Goal: Communication & Community: Answer question/provide support

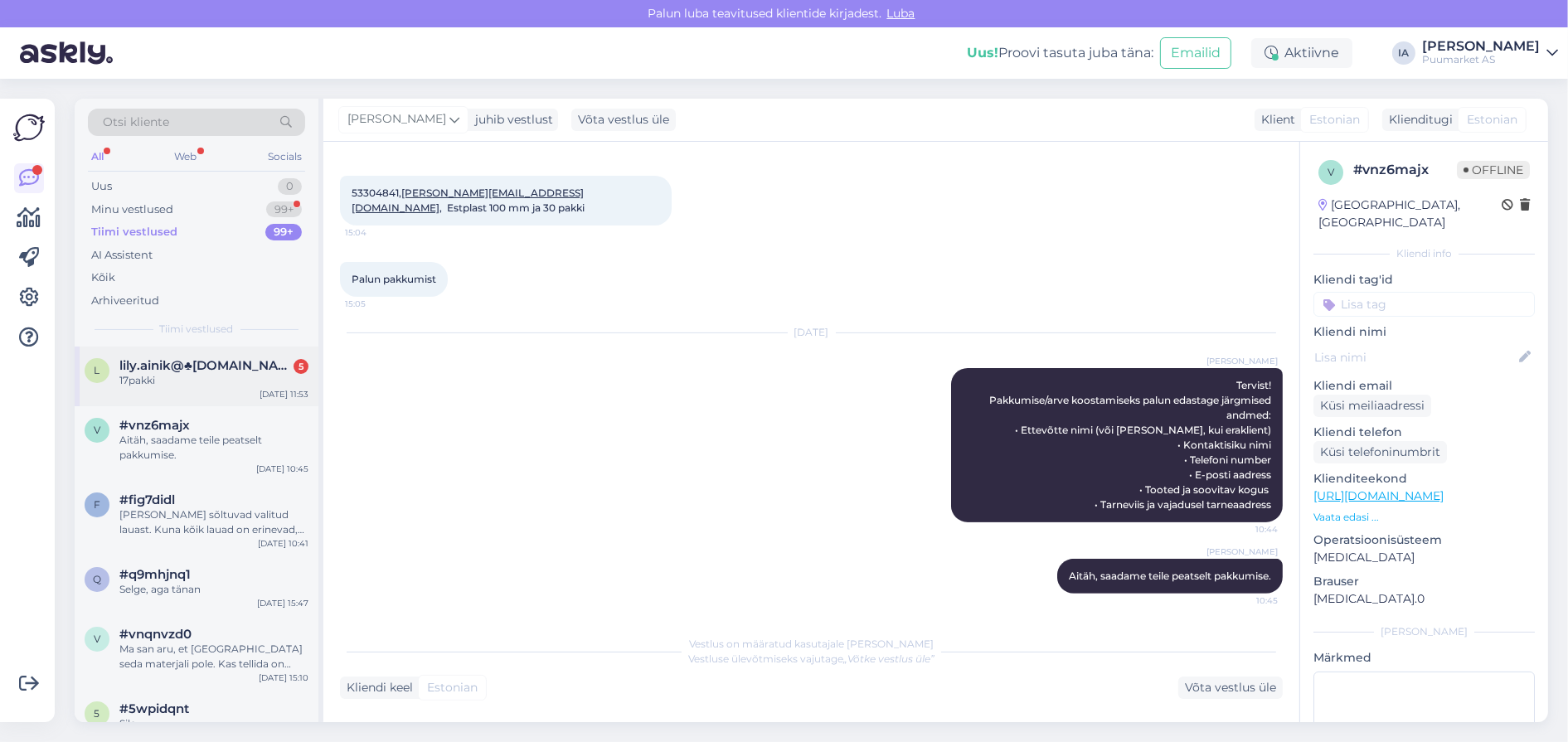
click at [189, 388] on div "17pakki" at bounding box center [214, 381] width 189 height 15
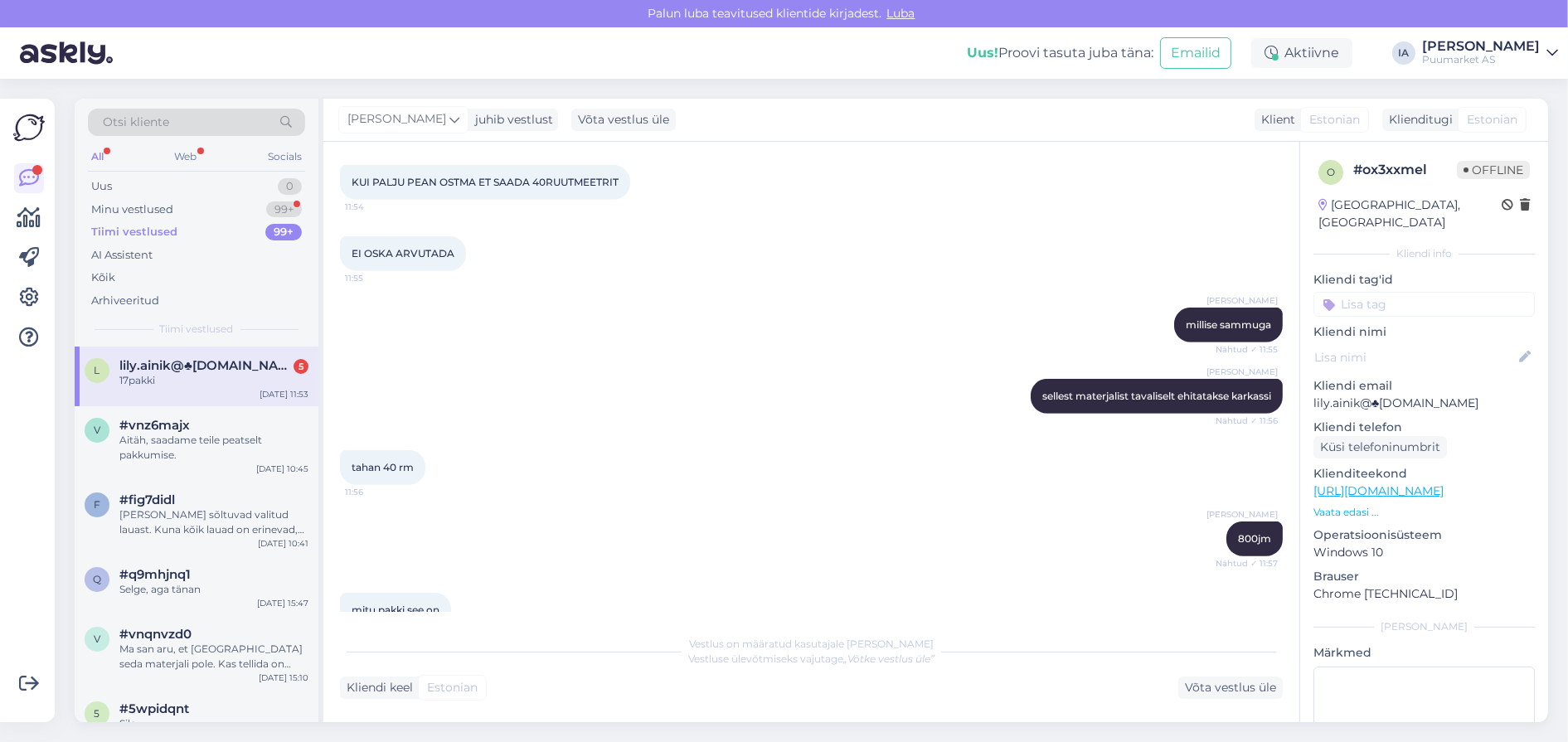
scroll to position [999, 0]
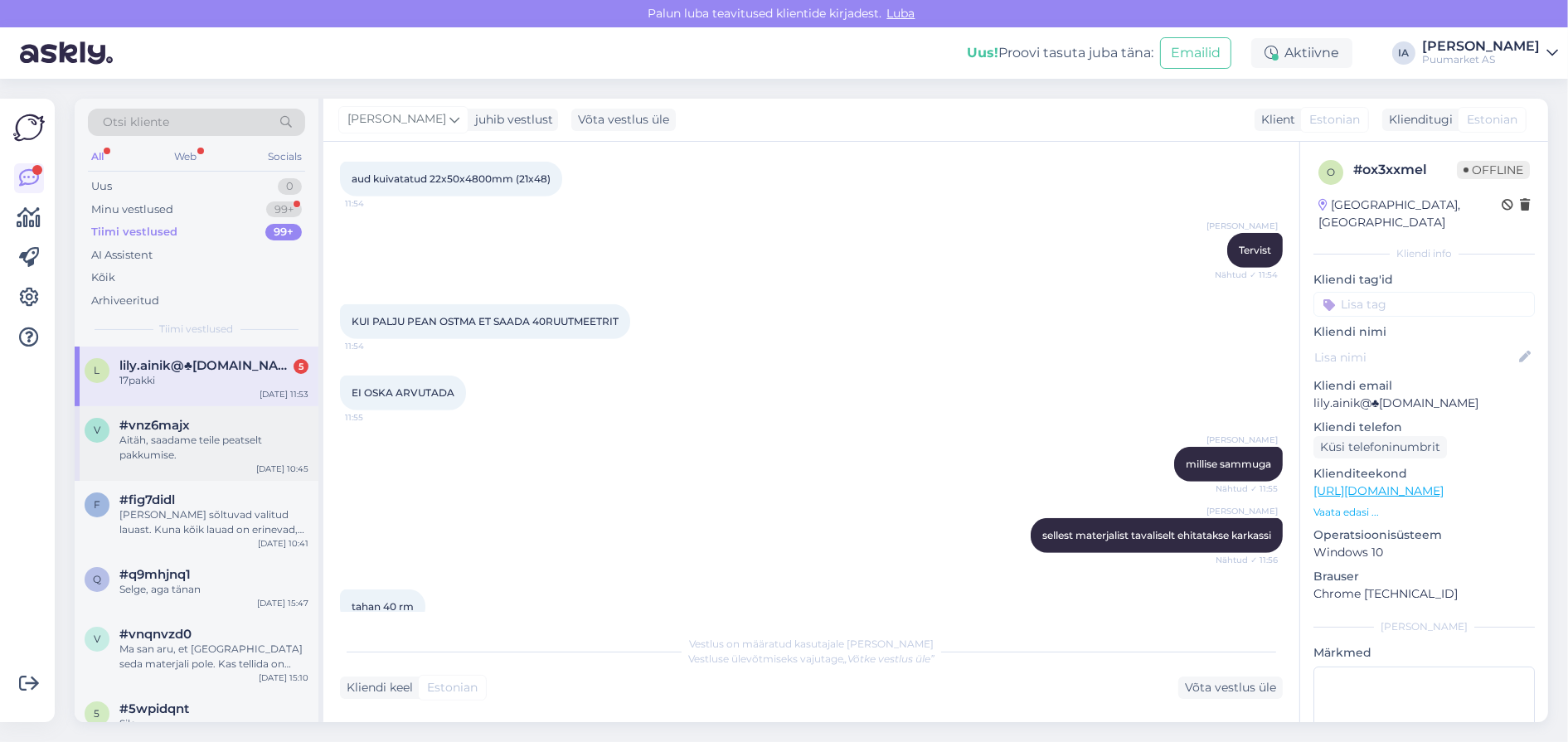
drag, startPoint x: 183, startPoint y: 501, endPoint x: 178, endPoint y: 462, distance: 39.3
click at [183, 462] on div "Aitäh, saadame teile peatselt pakkumise." at bounding box center [214, 448] width 189 height 29
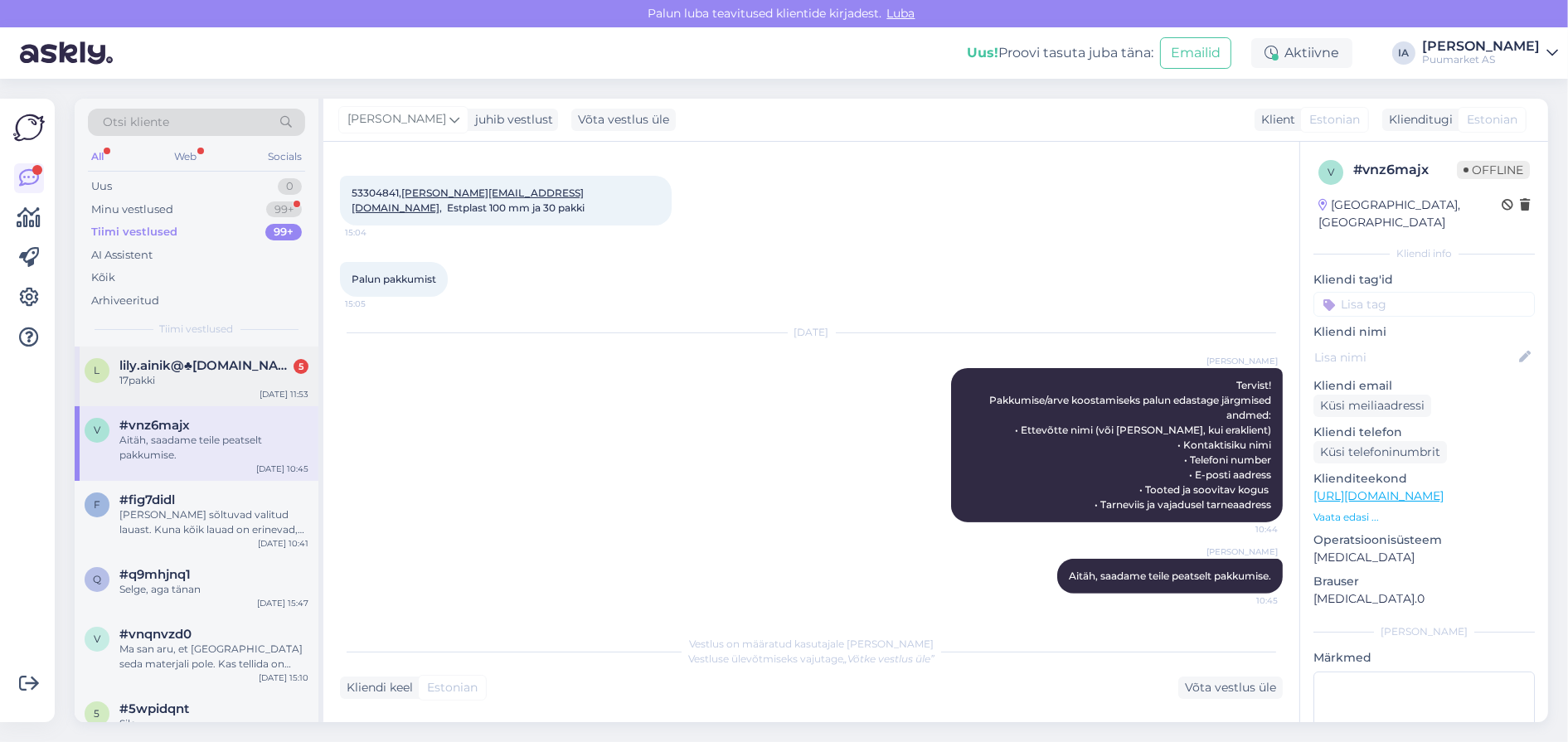
click at [180, 388] on div "17pakki" at bounding box center [214, 381] width 189 height 15
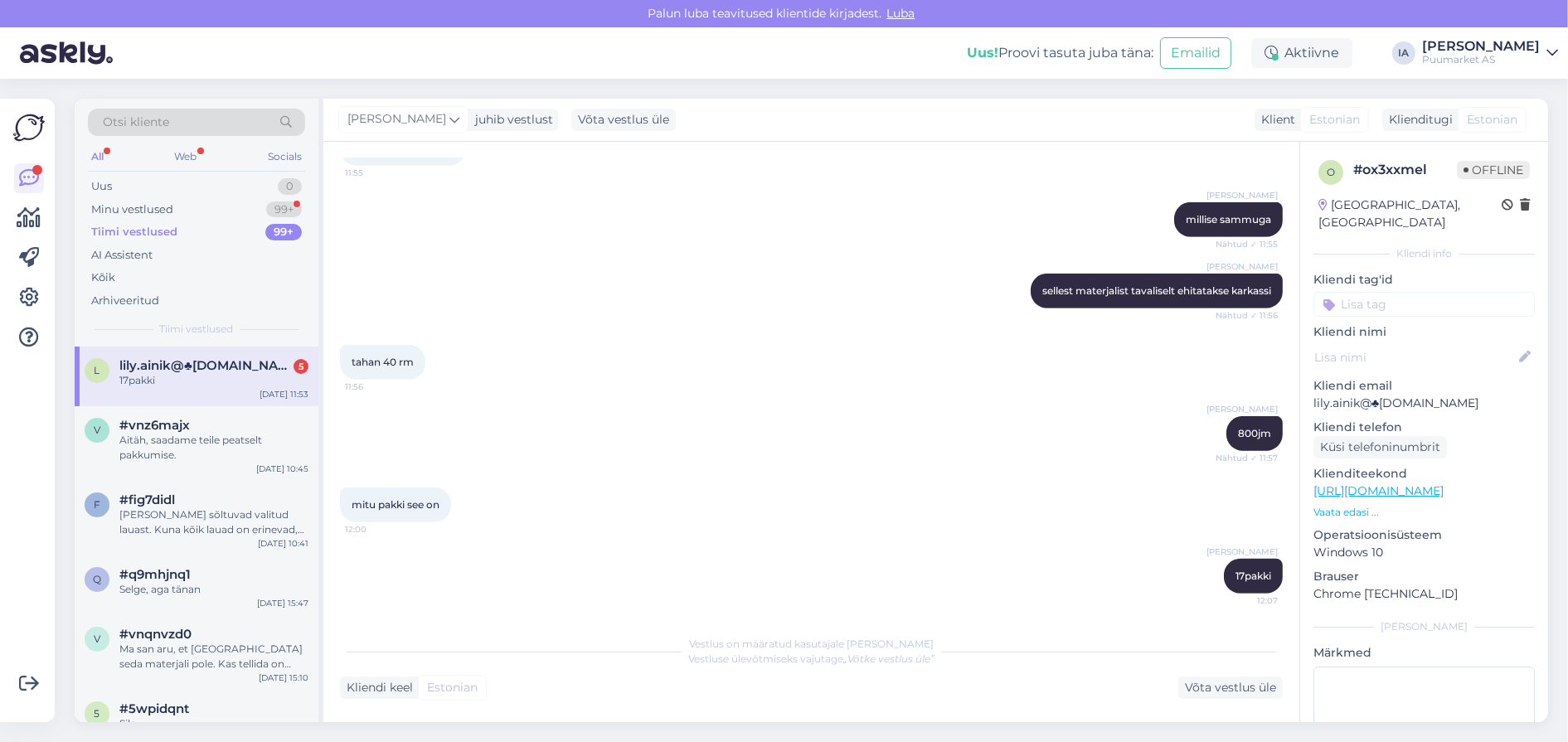
scroll to position [1412, 0]
click at [199, 388] on div "17pakki" at bounding box center [214, 381] width 189 height 15
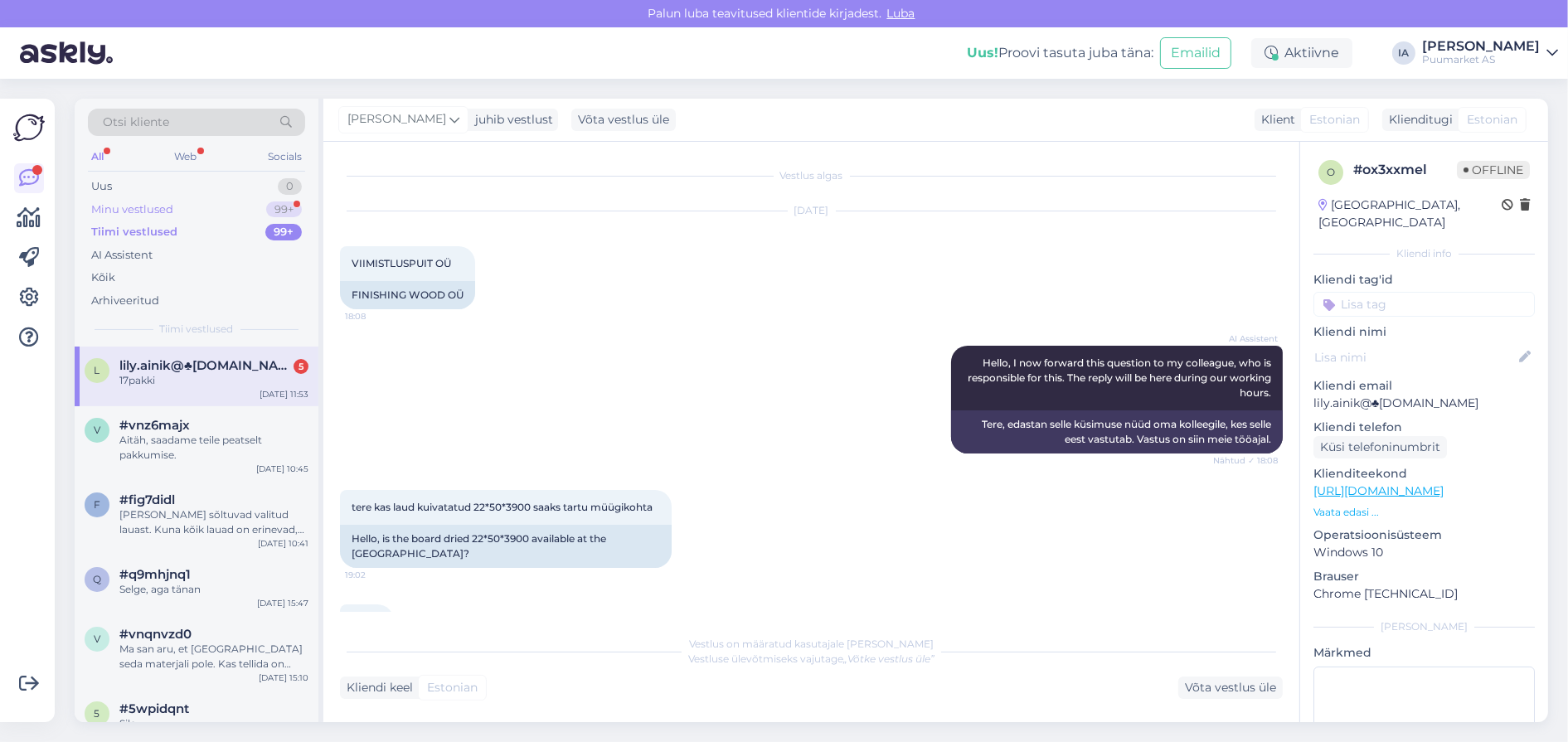
click at [163, 208] on div "Minu vestlused 99+" at bounding box center [197, 210] width 217 height 23
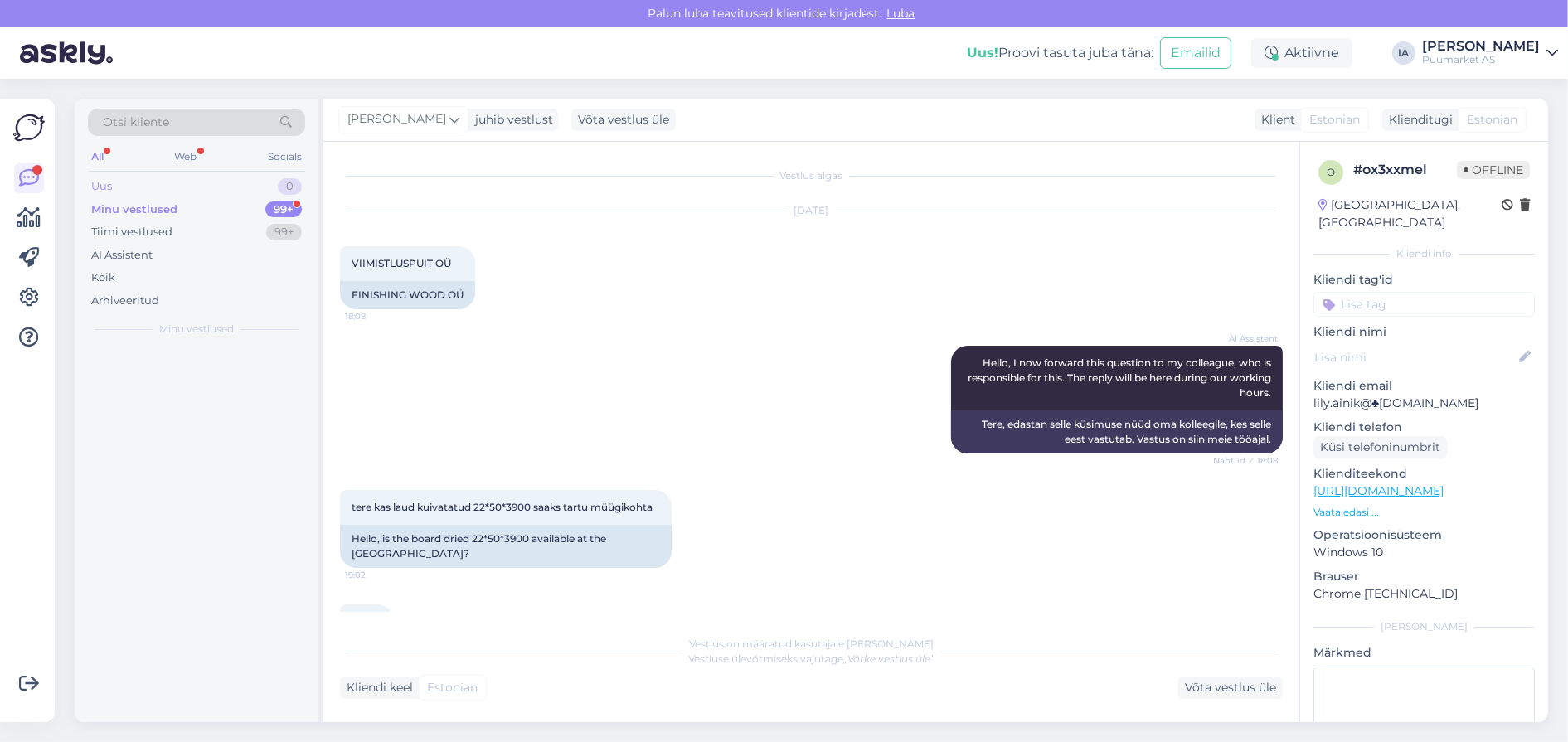
click at [156, 199] on div "Uus 0" at bounding box center [197, 186] width 217 height 23
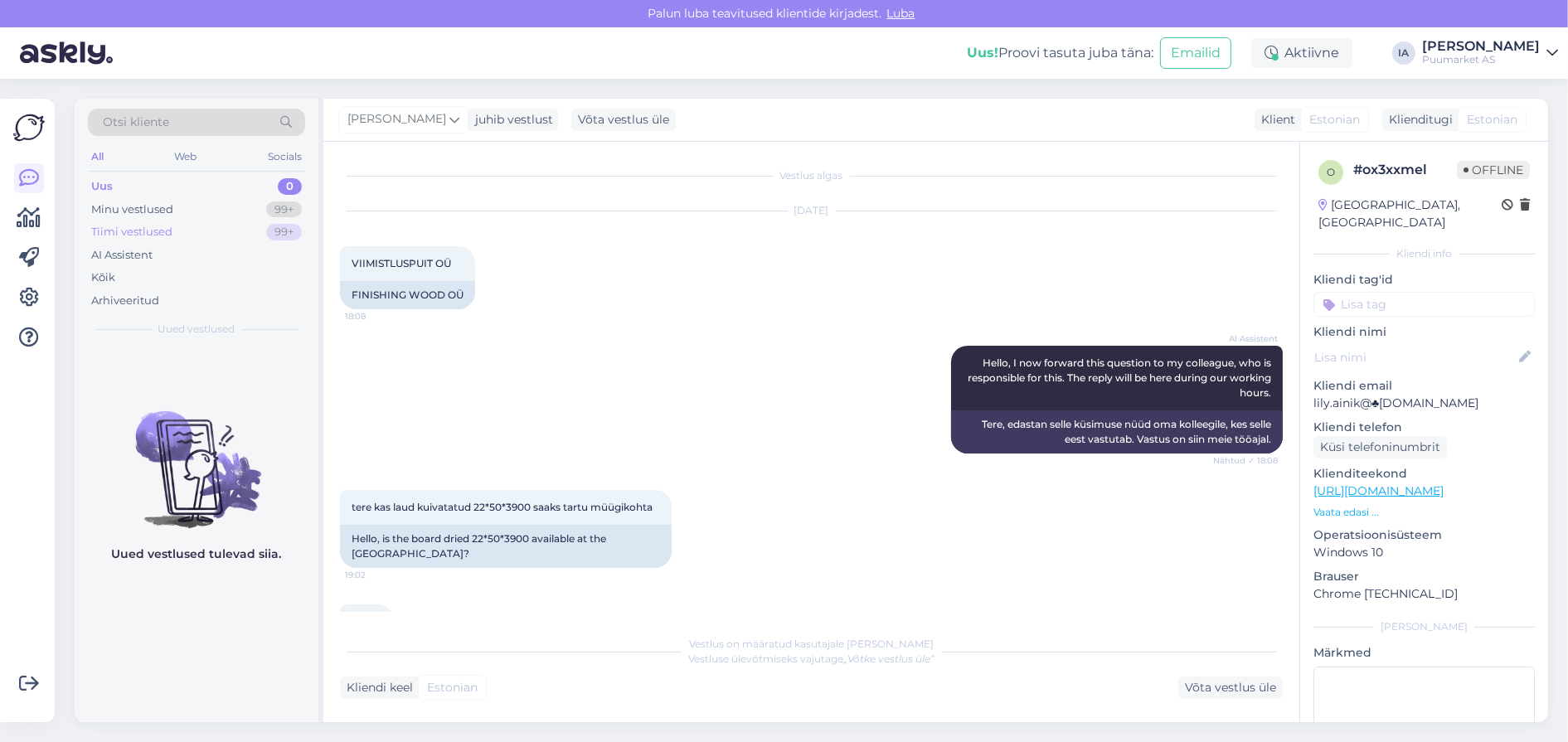
click at [149, 240] on div "Tiimi vestlused" at bounding box center [131, 233] width 81 height 17
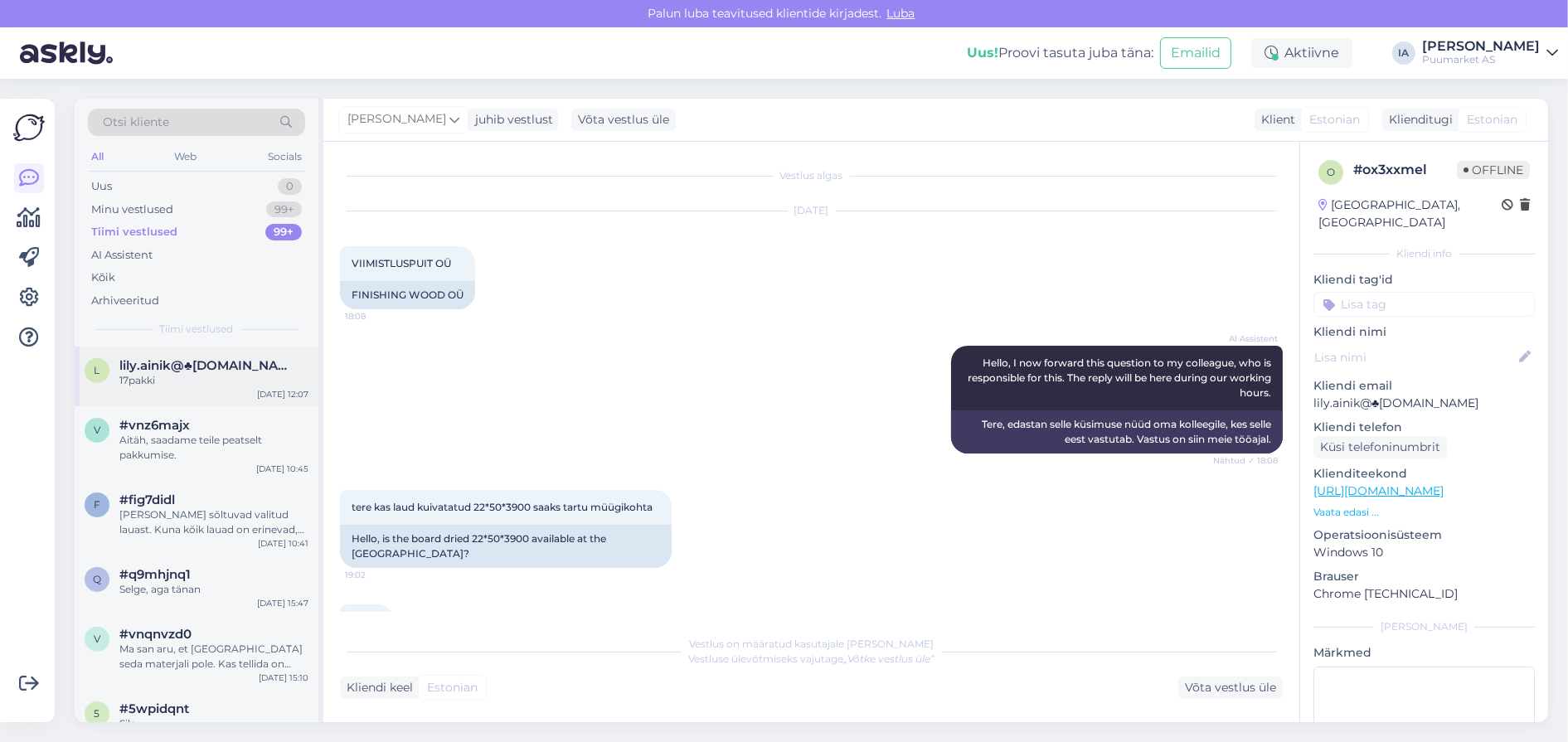
click at [182, 388] on div "17pakki" at bounding box center [214, 381] width 189 height 15
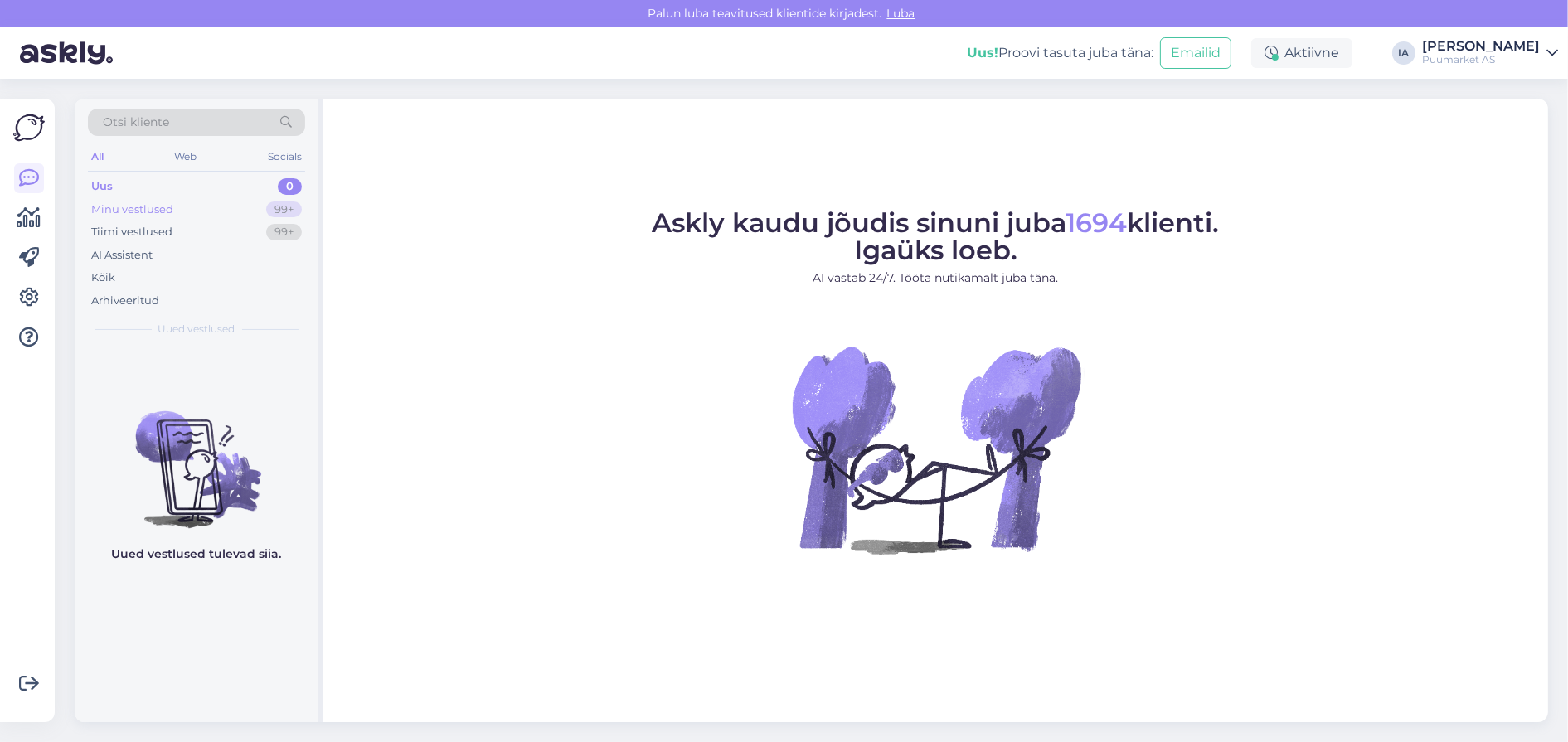
click at [157, 218] on div "Minu vestlused" at bounding box center [131, 210] width 82 height 17
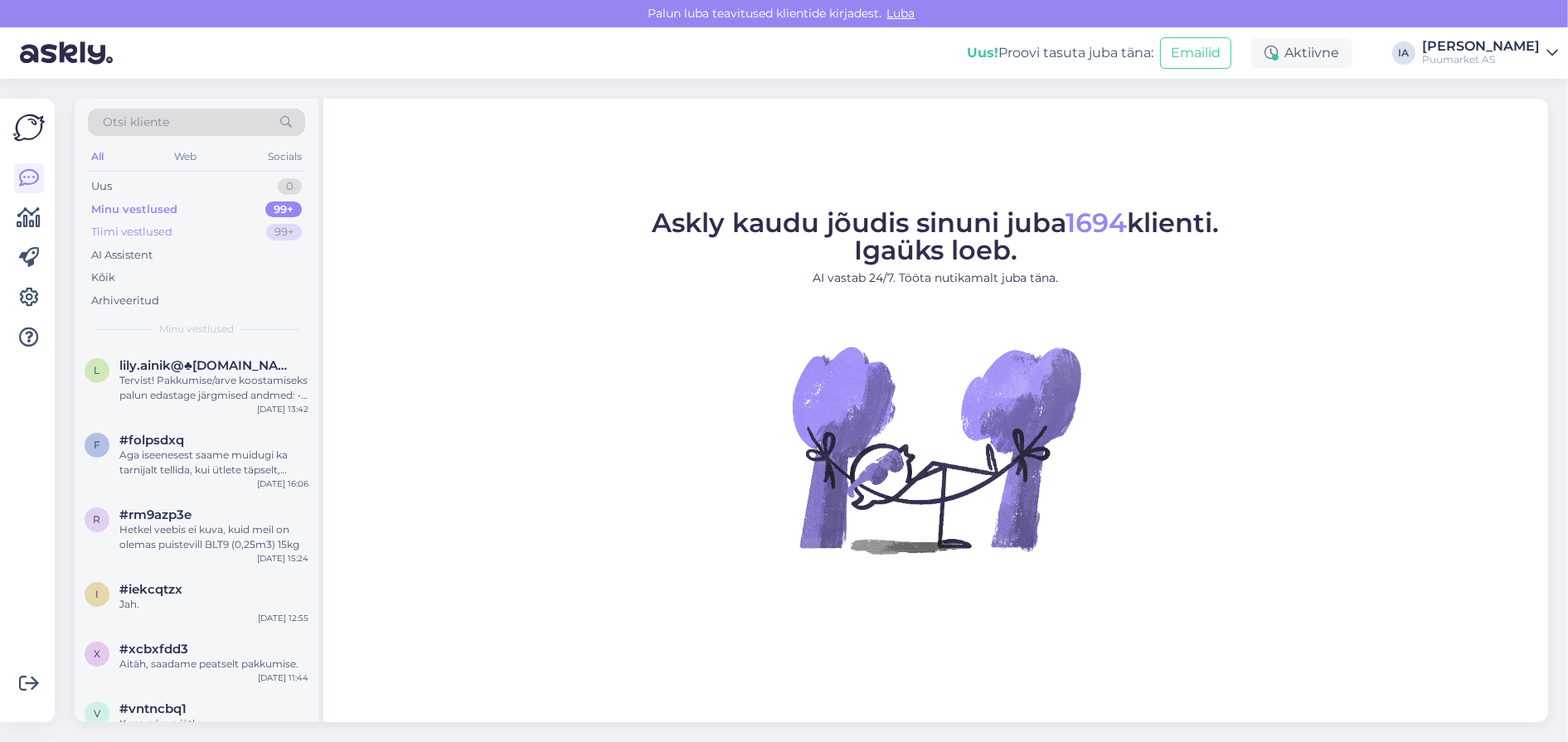
click at [157, 241] on div "Tiimi vestlused" at bounding box center [131, 233] width 81 height 17
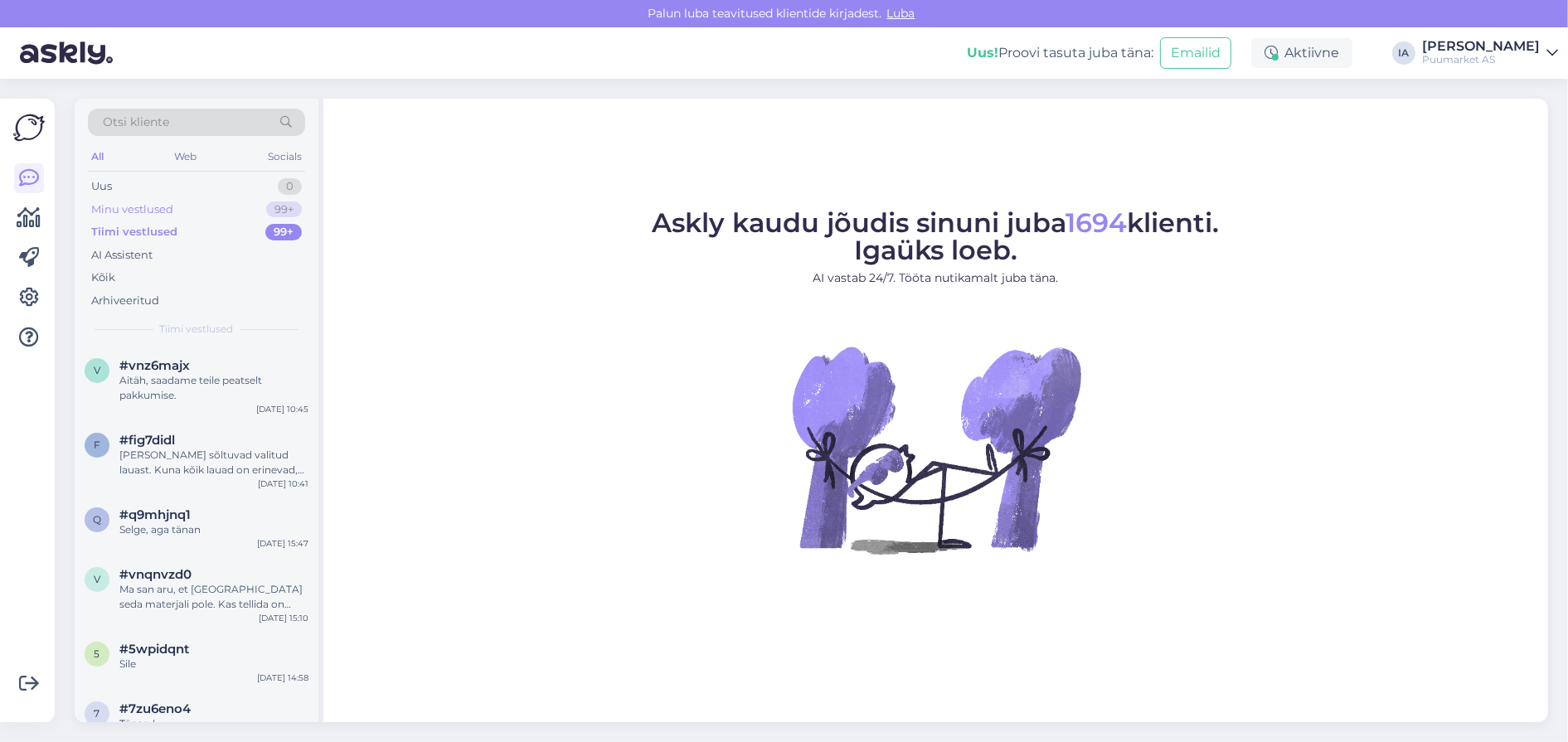
click at [165, 212] on div "Minu vestlused" at bounding box center [131, 210] width 82 height 17
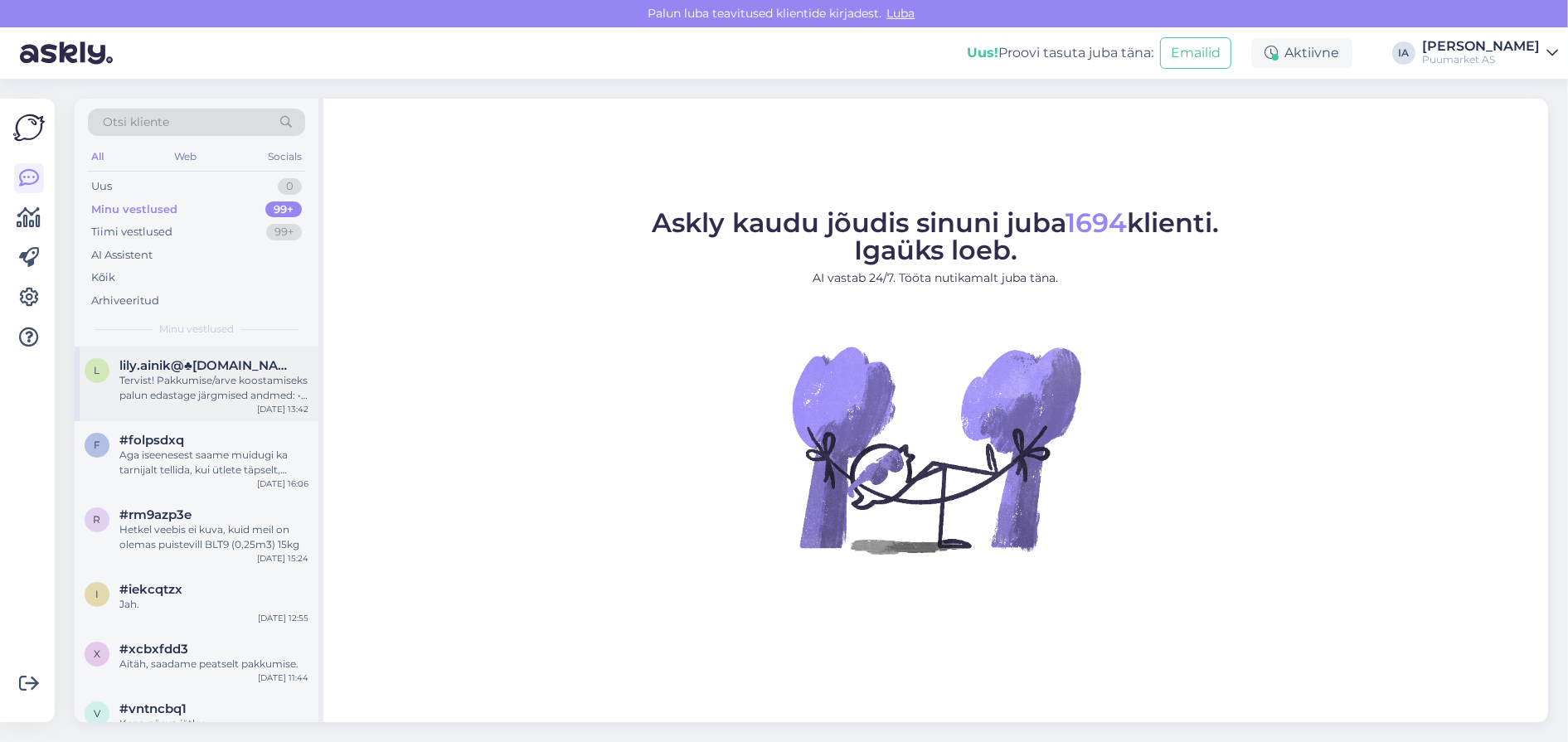
click at [203, 403] on div "Tervist! Pakkumise/arve koostamiseks palun edastage järgmised andmed: • Ettevõt…" at bounding box center [214, 388] width 189 height 29
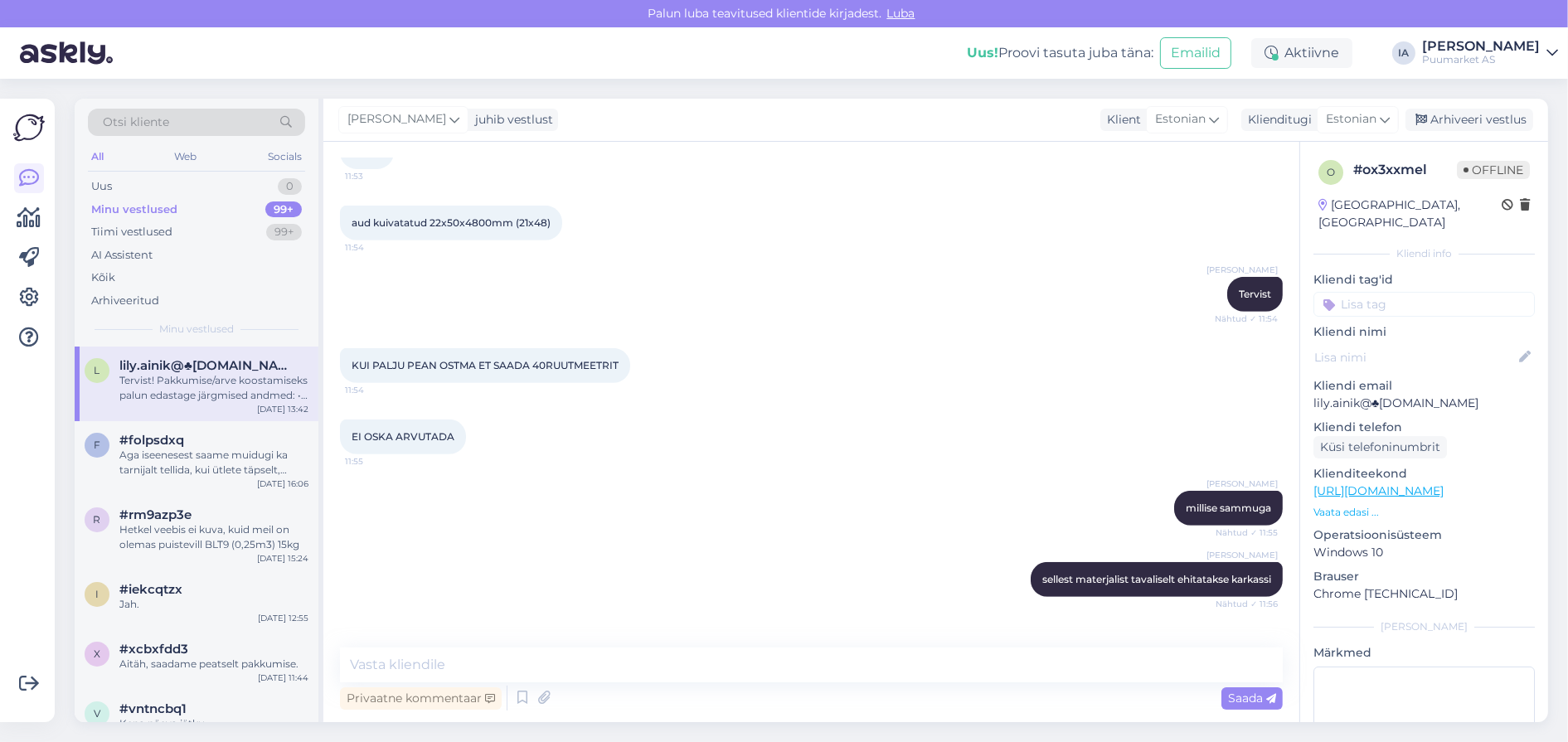
scroll to position [845, 0]
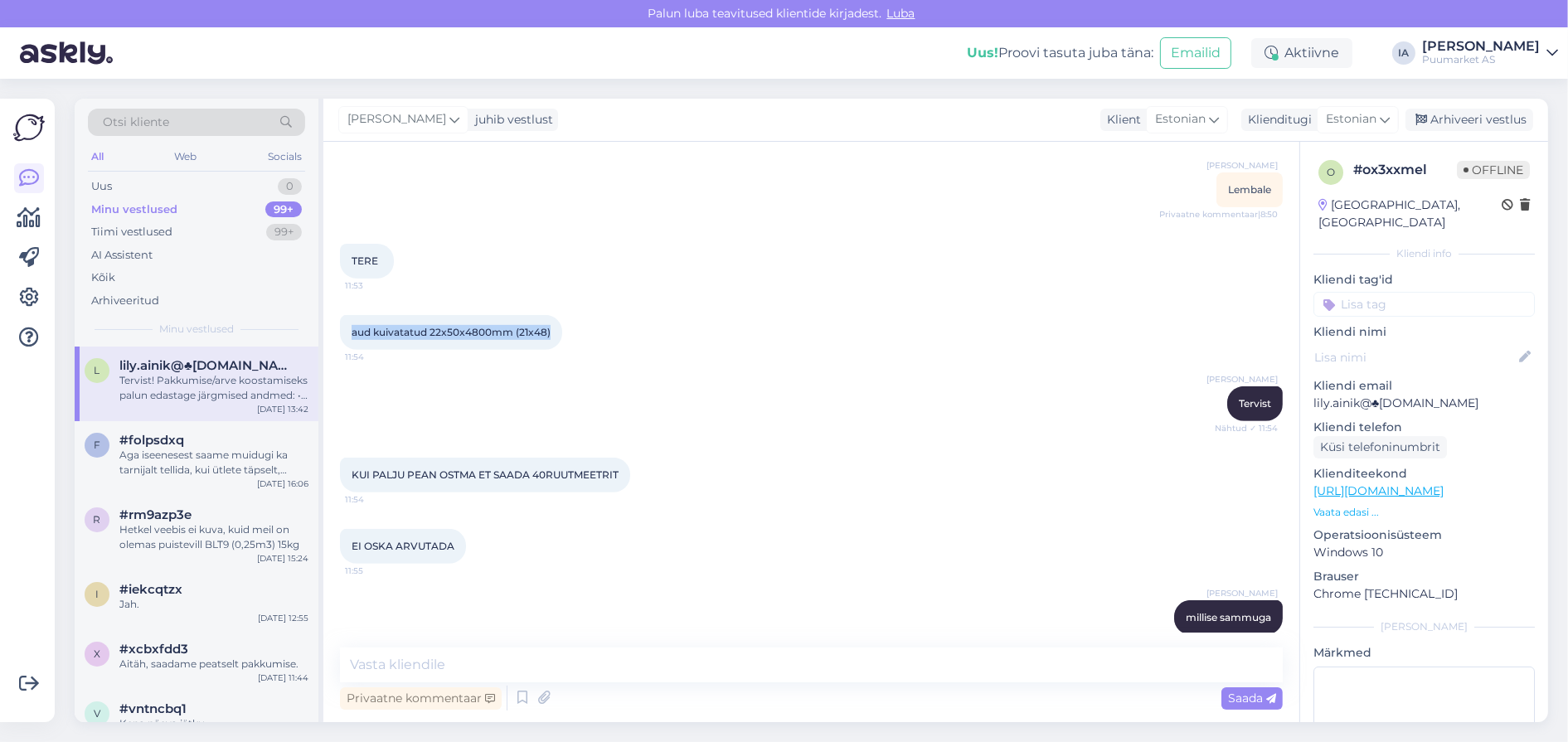
drag, startPoint x: 351, startPoint y: 438, endPoint x: 636, endPoint y: 459, distance: 285.8
click at [636, 369] on div "aud kuivatatud 22x50x4800mm (21x48) 11:54" at bounding box center [812, 333] width 943 height 72
copy span "aud kuivatatud 22x50x4800mm (21x48)"
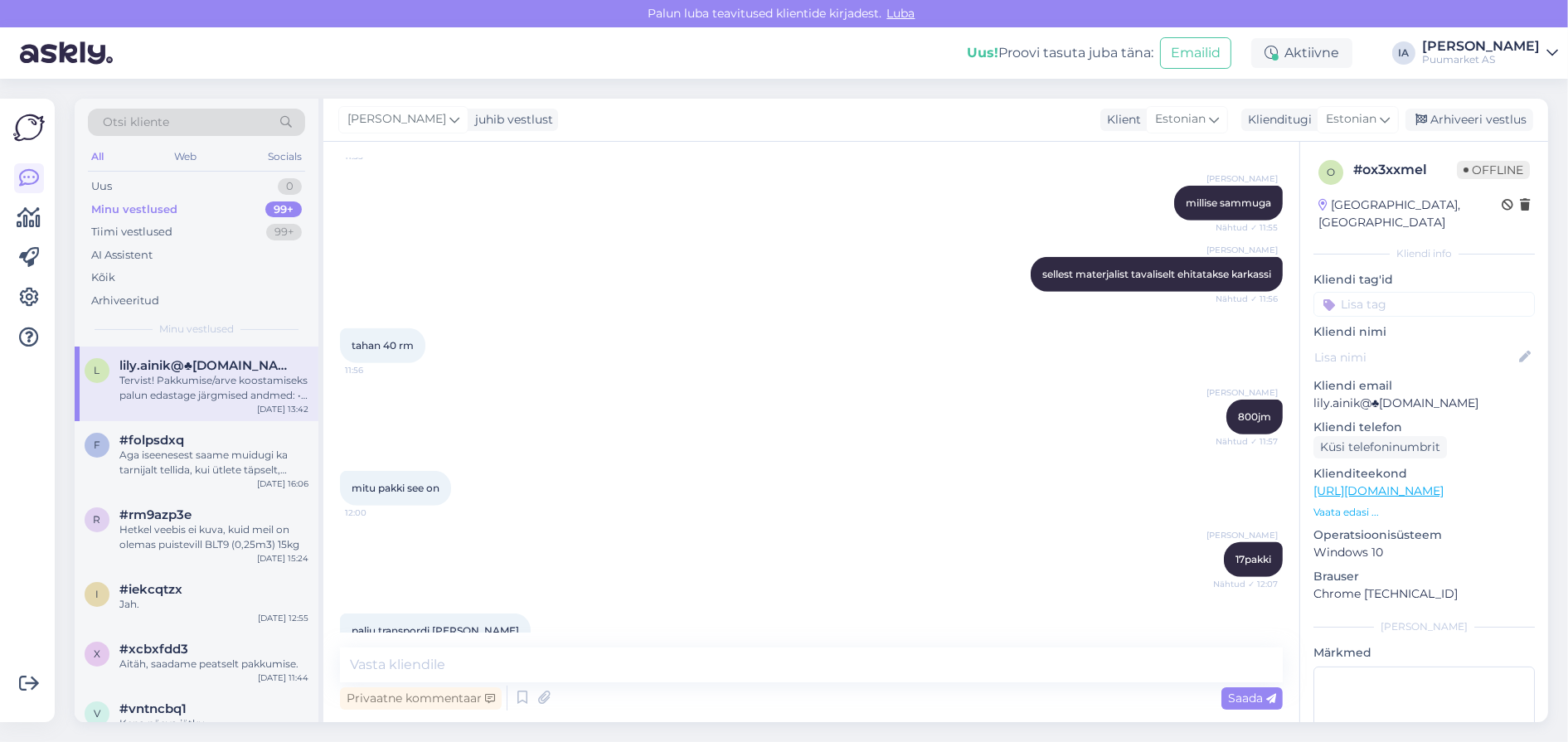
drag, startPoint x: 353, startPoint y: 175, endPoint x: 466, endPoint y: 191, distance: 114.1
click at [466, 78] on div "KUI PALJU PEAN OSTMA ET SAADA 40RUUTMEETRIT 11:54" at bounding box center [485, 61] width 290 height 35
copy span "KUI PALJU PEAN OSTMA ET SAADA 40RUUTMEETRIT"
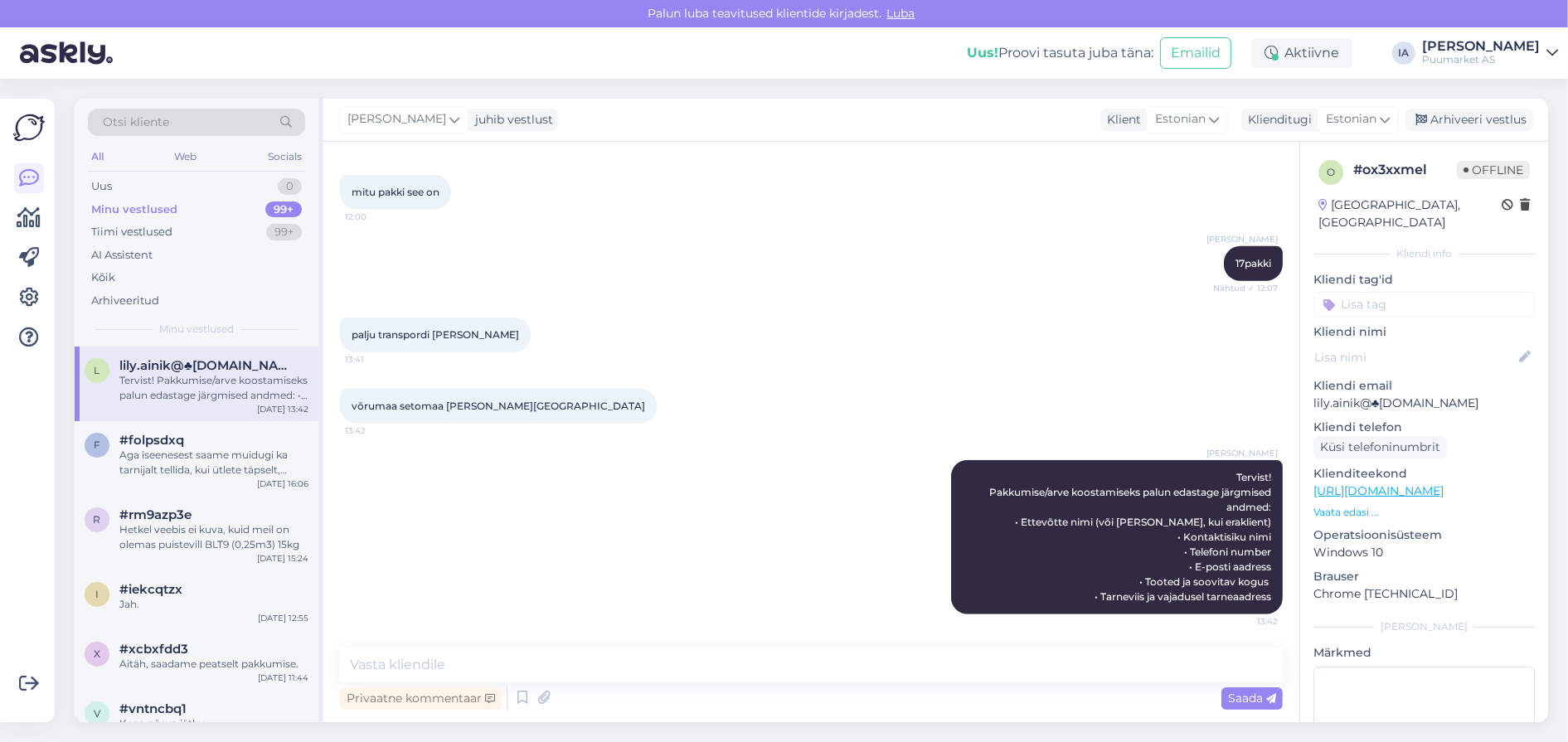
scroll to position [1675, 0]
drag, startPoint x: 354, startPoint y: 379, endPoint x: 536, endPoint y: 387, distance: 182.2
click at [530, 352] on div "palju transpordi [PERSON_NAME] 13:41" at bounding box center [436, 336] width 191 height 35
copy span "palju transpordi [PERSON_NAME]"
drag, startPoint x: 349, startPoint y: 452, endPoint x: 566, endPoint y: 462, distance: 217.2
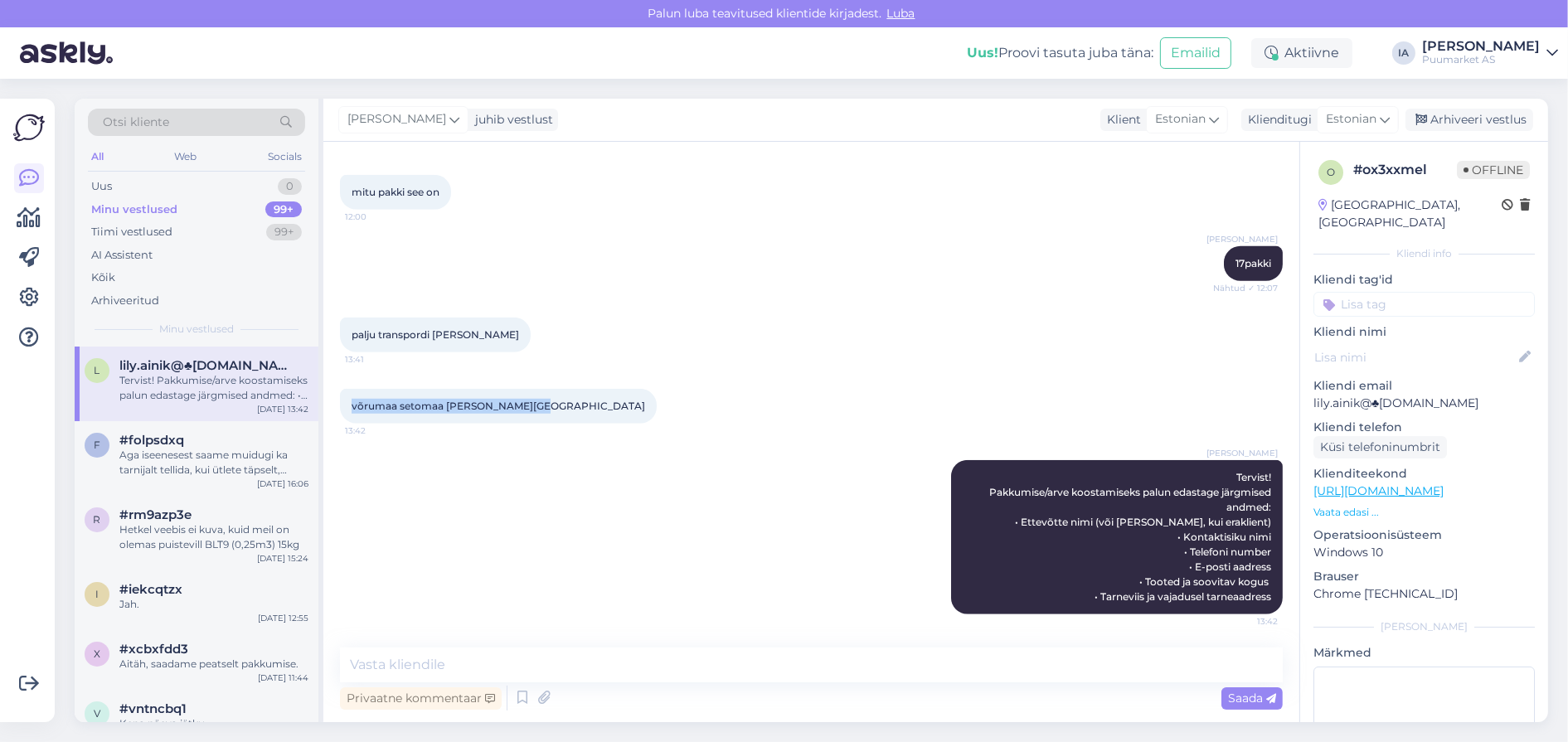
click at [566, 424] on div "võrumaa setomaa [PERSON_NAME][GEOGRAPHIC_DATA] 13:42" at bounding box center [498, 406] width 317 height 35
copy span "võrumaa setomaa [PERSON_NAME][GEOGRAPHIC_DATA]"
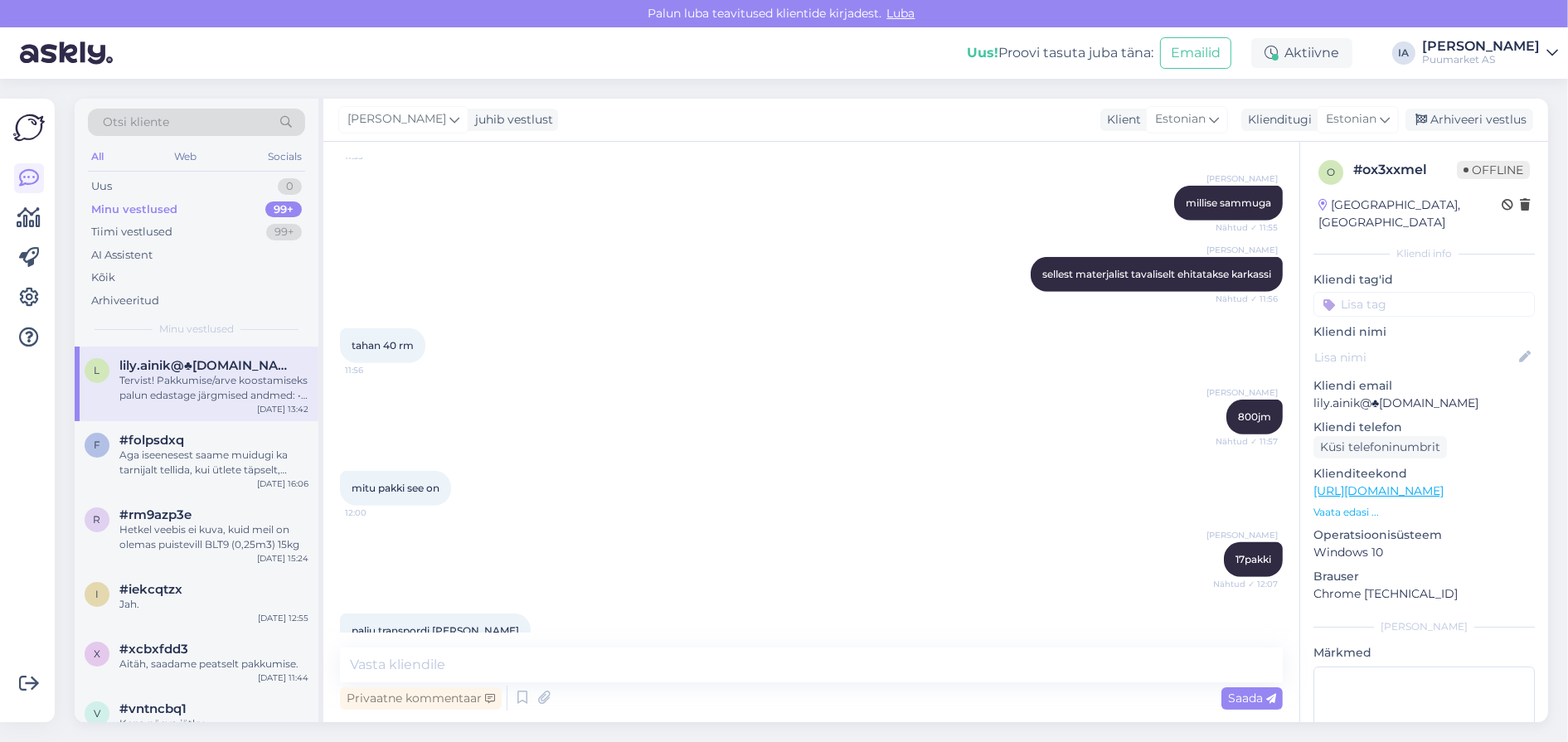
scroll to position [1759, 0]
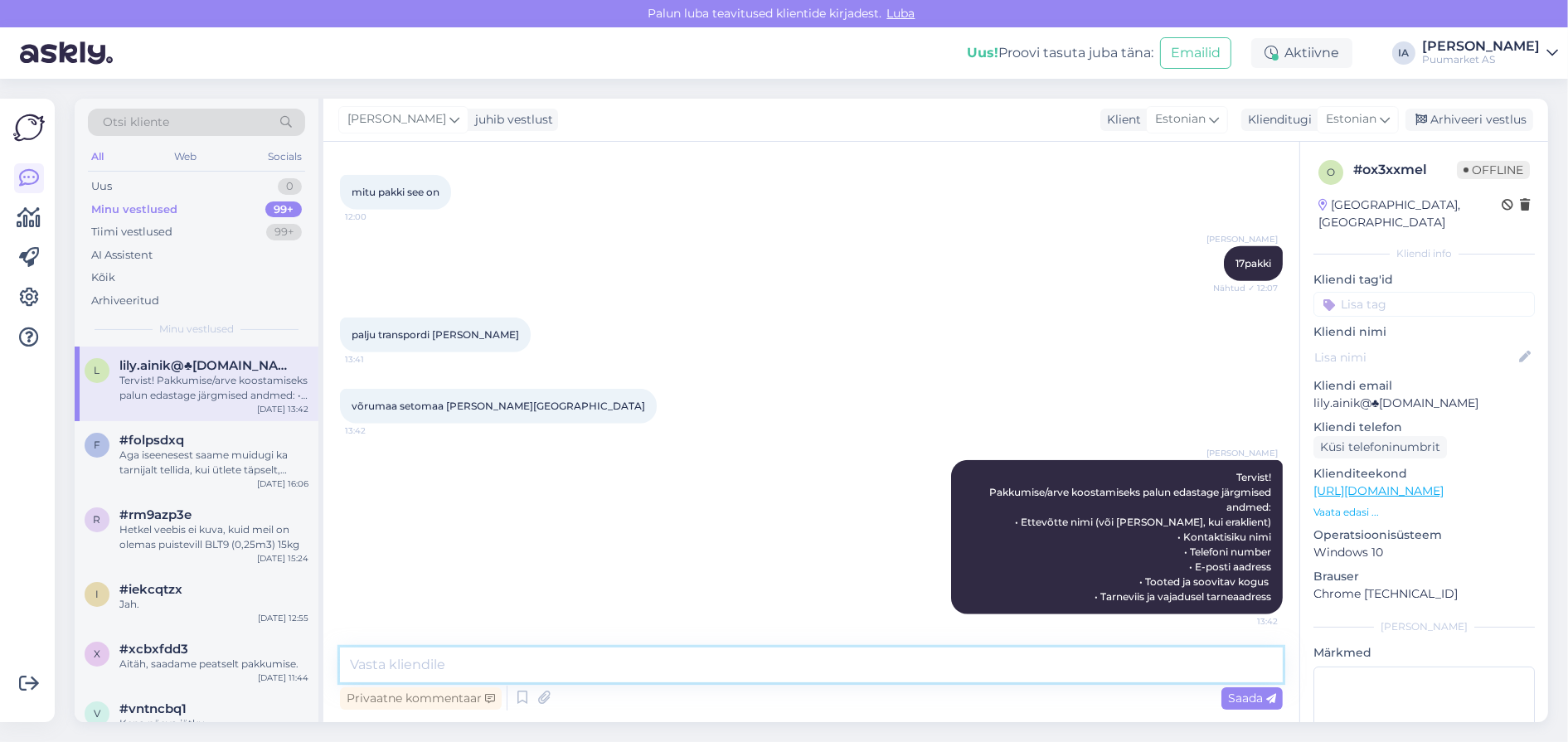
click at [598, 668] on textarea at bounding box center [812, 666] width 943 height 35
type textarea "Tartu kliendihaldur proovis teiega ühendust [PERSON_NAME] seoses tellimusega, a…"
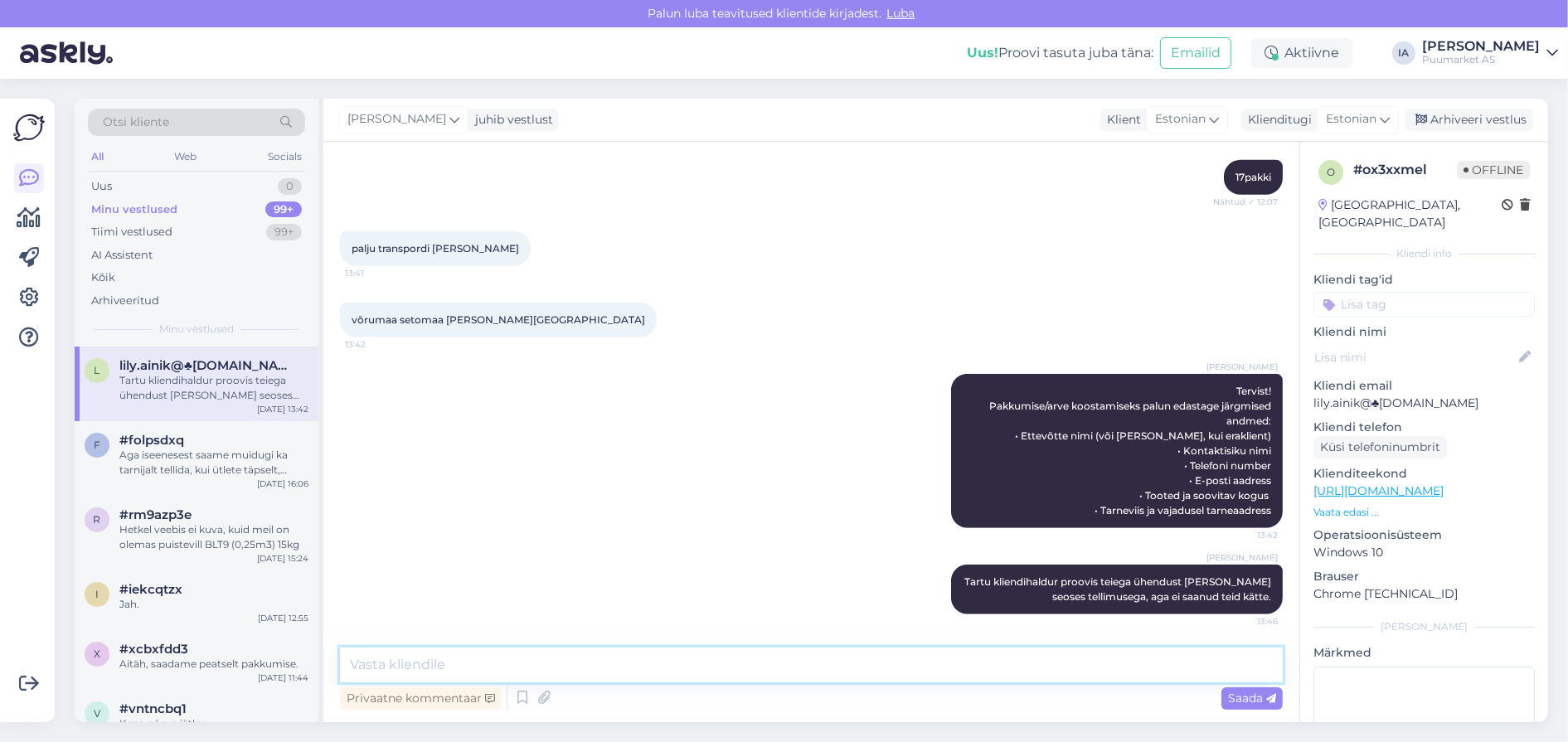
scroll to position [1871, 0]
click at [225, 403] on div "Tartu kliendihaldur proovis teiega ühendust [PERSON_NAME] seoses tellimusega, a…" at bounding box center [214, 388] width 189 height 29
click at [132, 181] on div "Uus 1" at bounding box center [197, 186] width 217 height 23
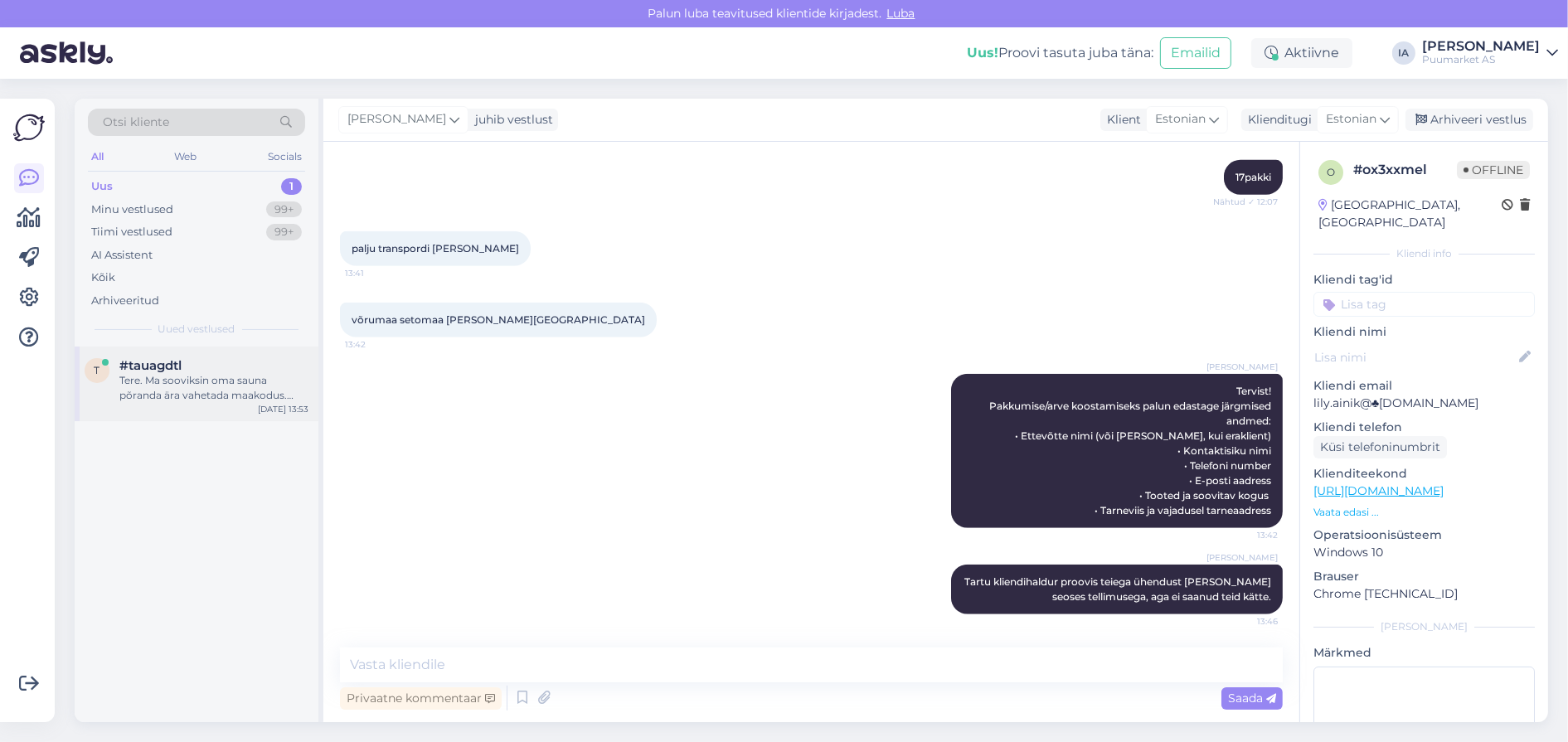
click at [161, 403] on div "Tere. Ma sooviksin oma sauna põranda ära vahetada maakodus. Esimene osa oleks k…" at bounding box center [214, 388] width 189 height 29
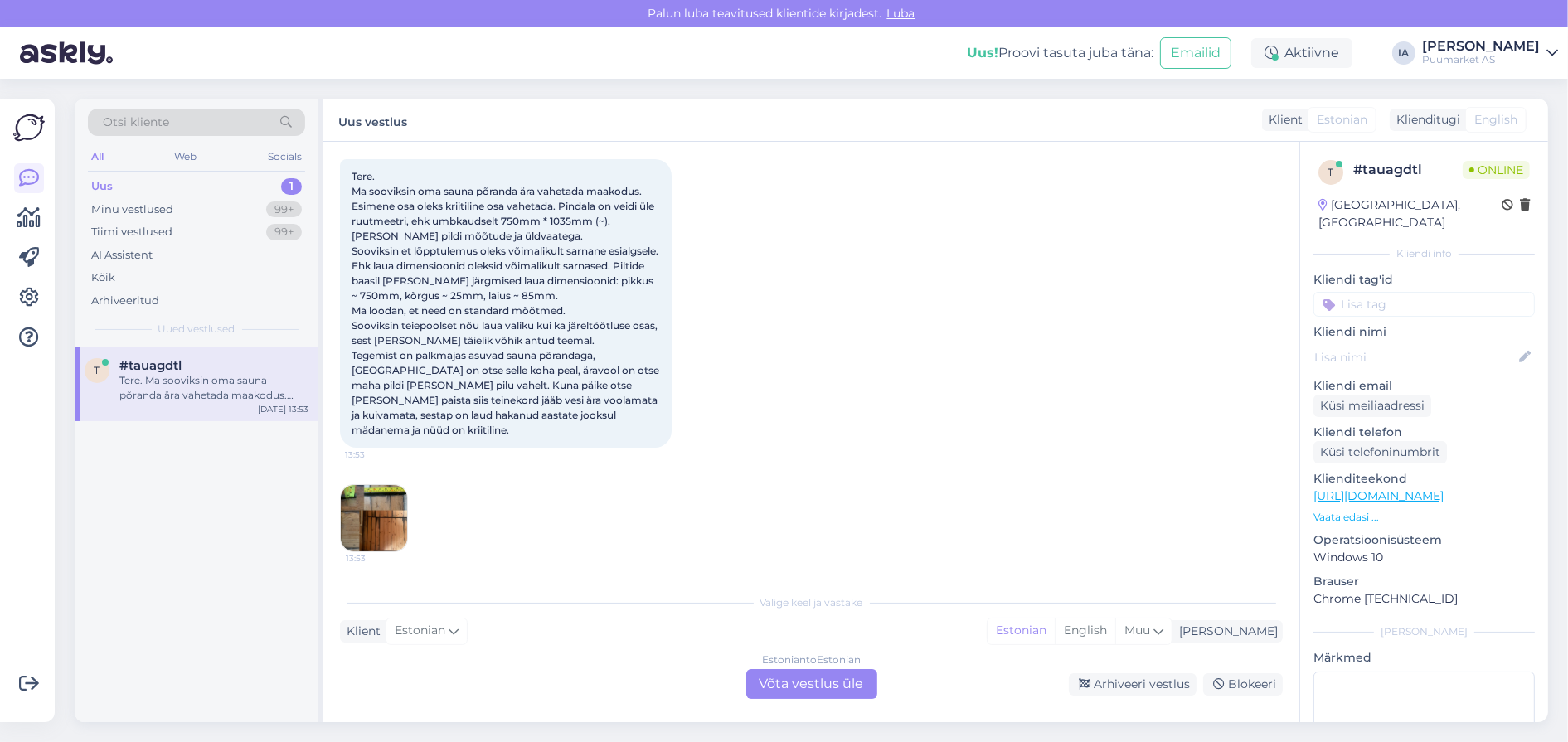
scroll to position [223, 0]
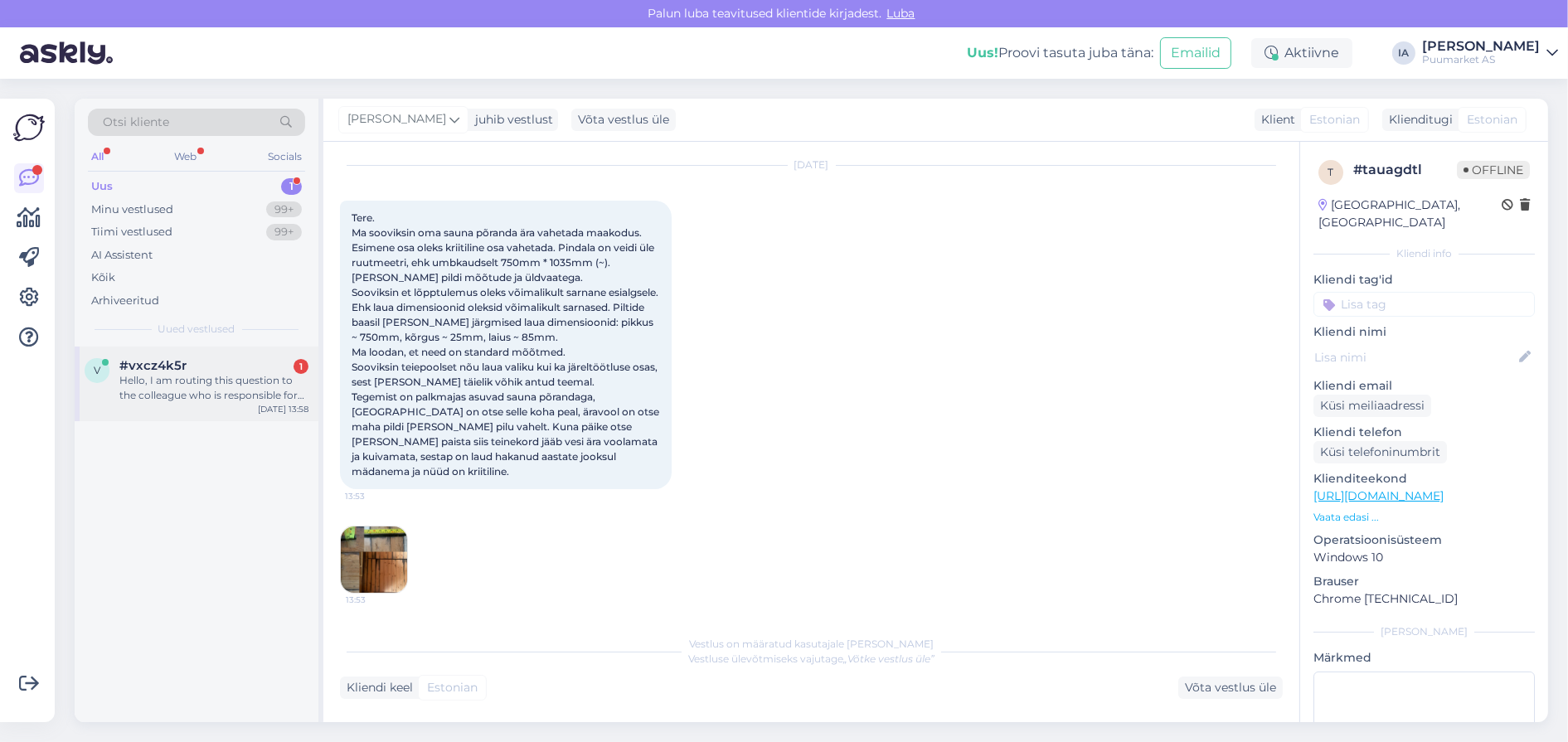
click at [193, 403] on div "Hello, I am routing this question to the colleague who is responsible for this …" at bounding box center [214, 388] width 189 height 29
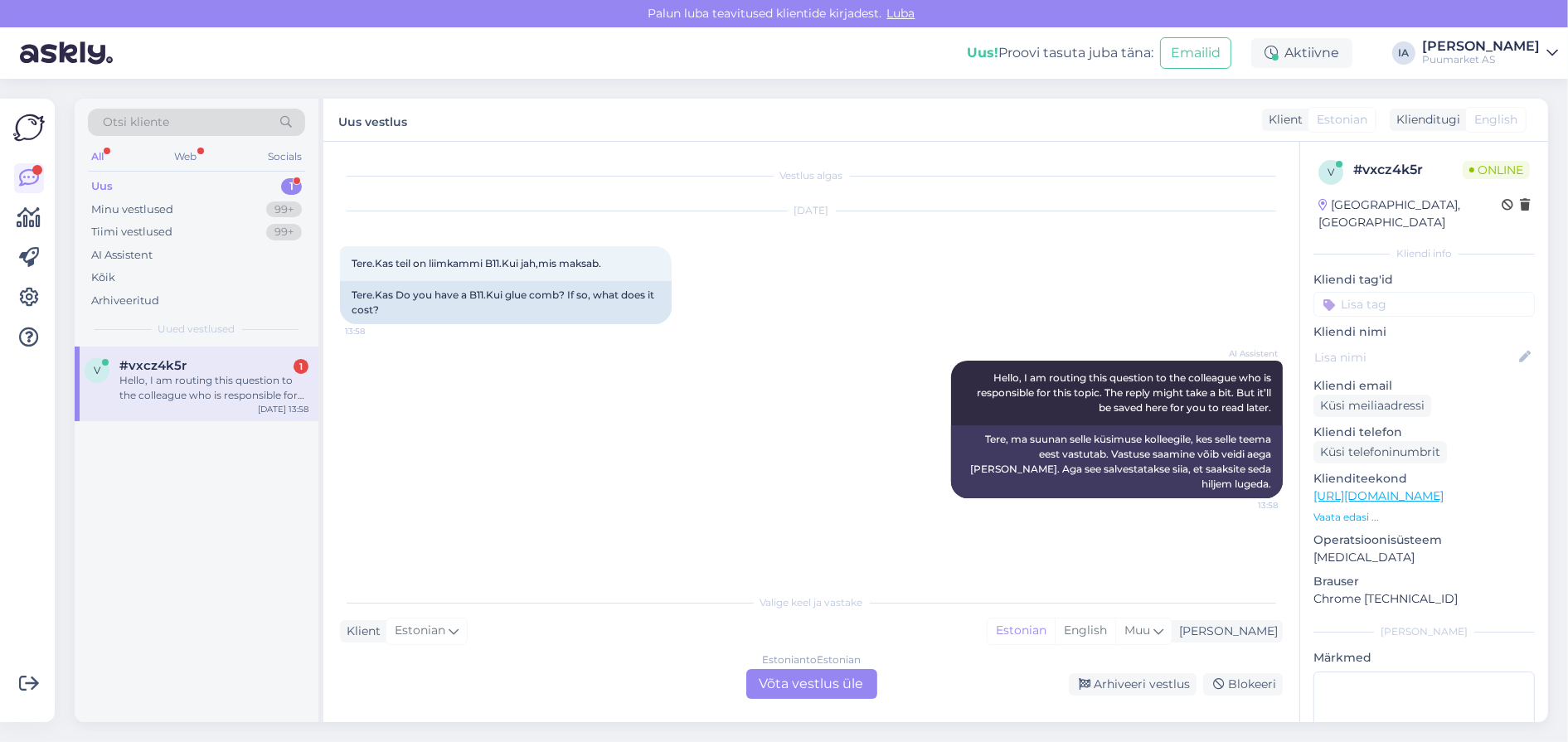
click at [822, 682] on div "Estonian to Estonian Võta vestlus üle" at bounding box center [812, 684] width 131 height 29
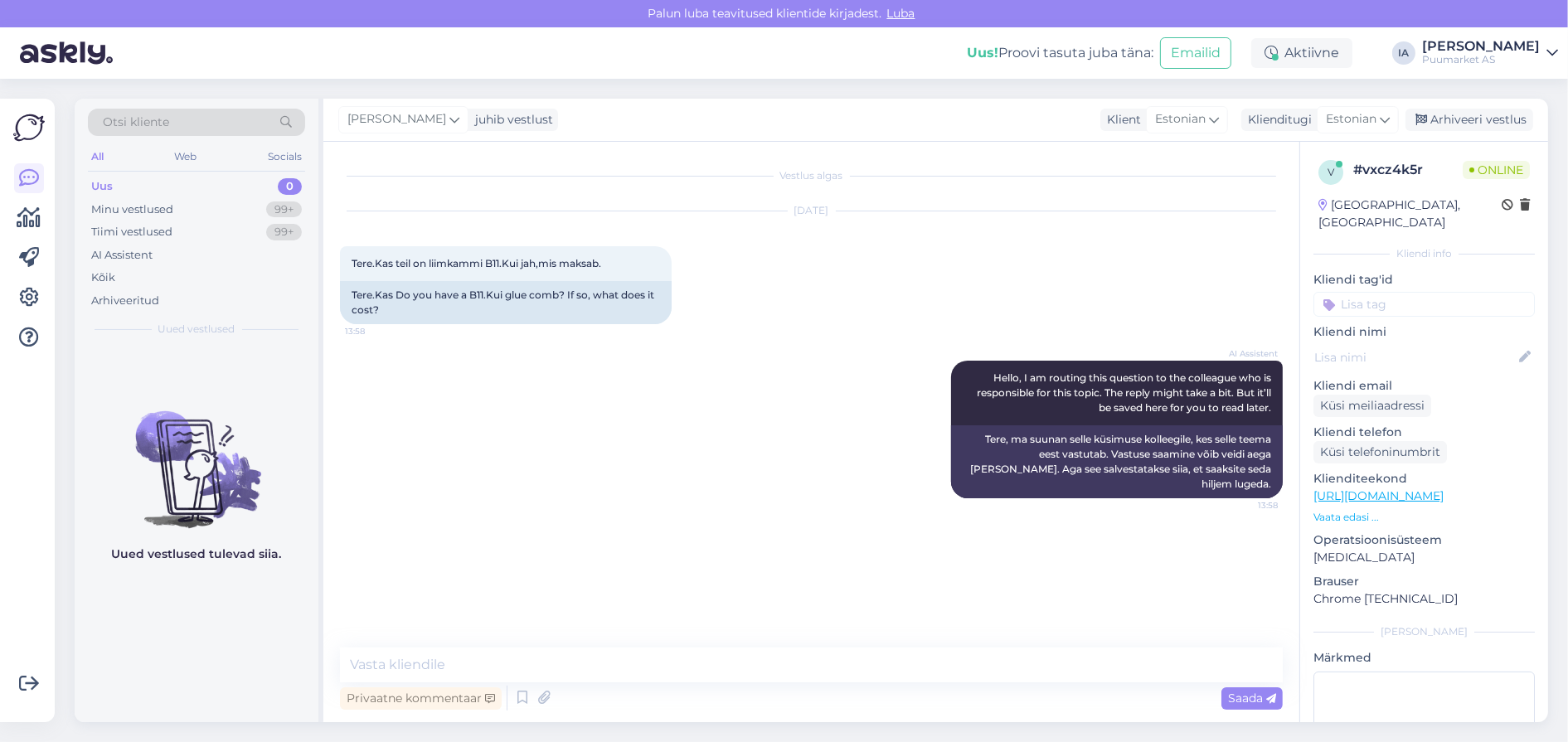
scroll to position [0, 0]
click at [460, 269] on span "Tere.Kas teil on liimkammi B11.Kui jah,mis maksab." at bounding box center [477, 264] width 250 height 13
copy span "liimkammi"
click at [518, 666] on textarea at bounding box center [812, 666] width 943 height 35
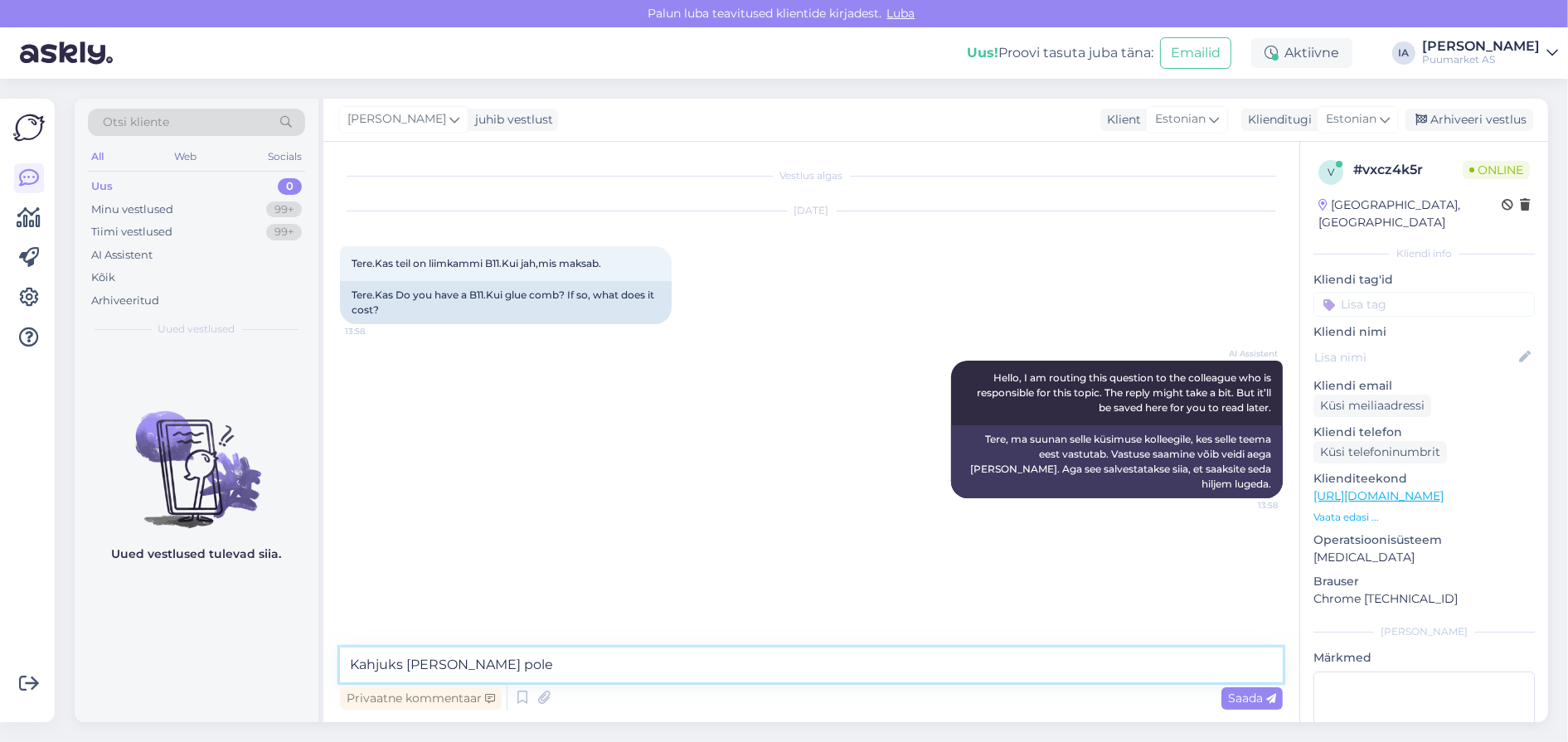
type textarea "Kahjuks [PERSON_NAME] pole."
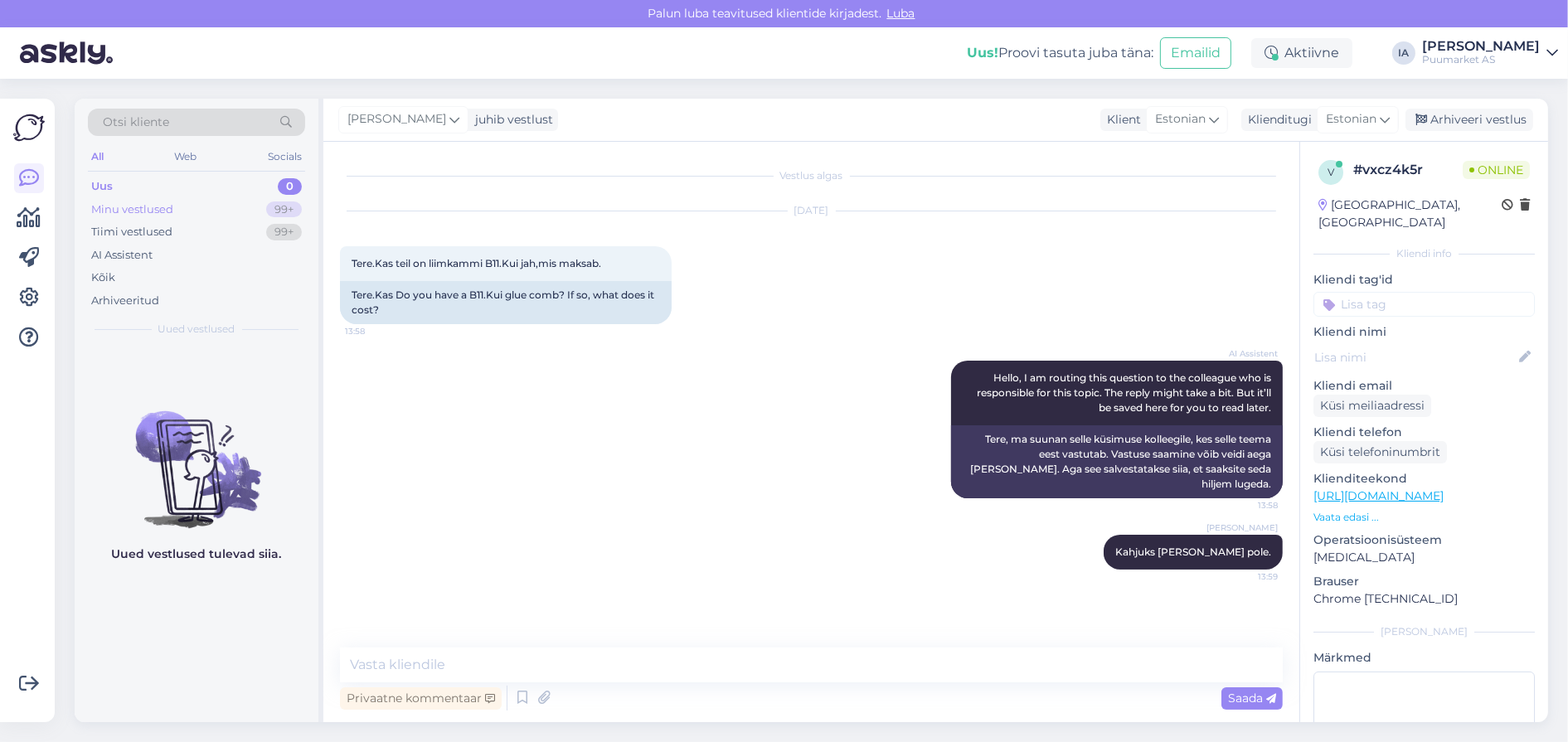
click at [147, 218] on div "Minu vestlused" at bounding box center [131, 210] width 82 height 17
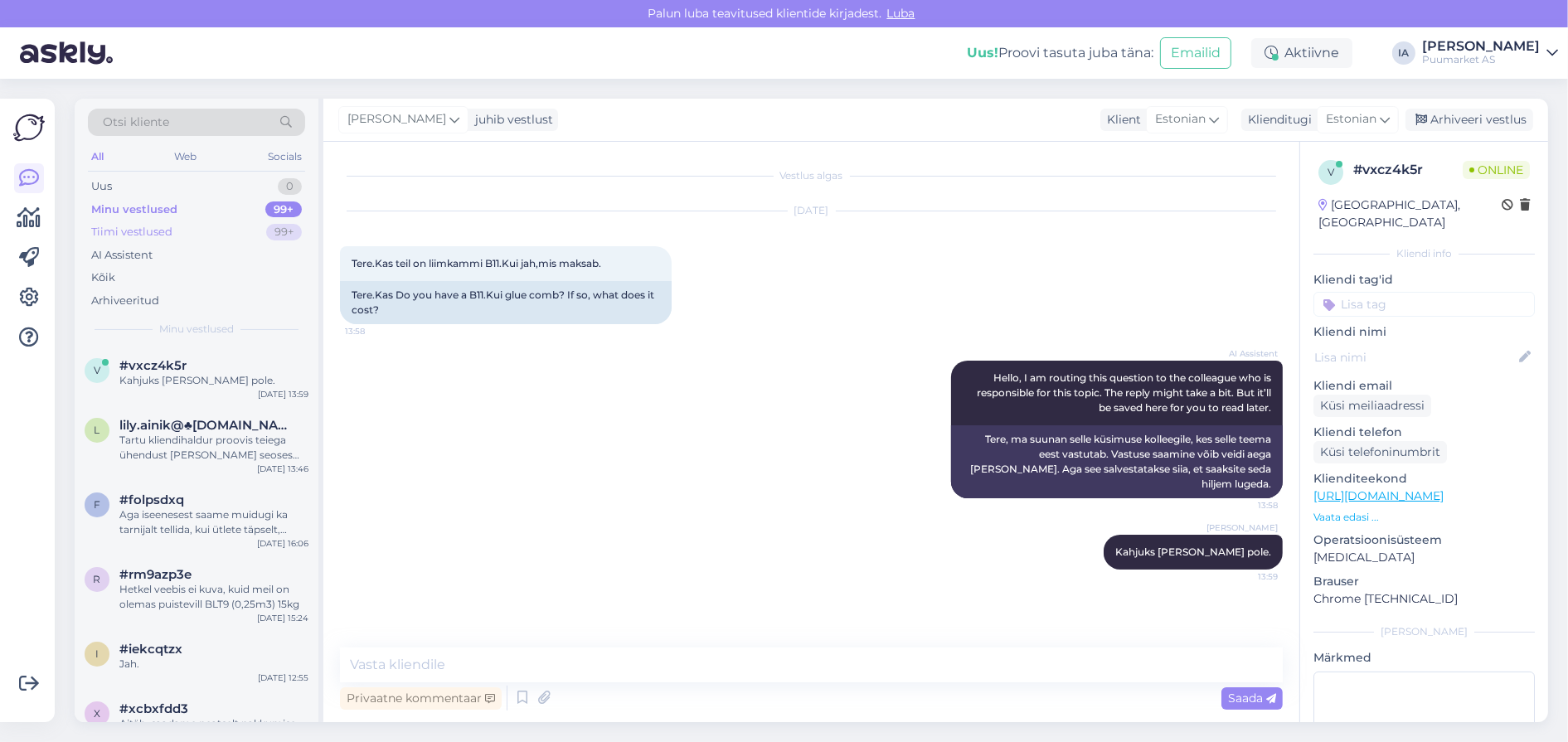
click at [155, 241] on div "Tiimi vestlused" at bounding box center [131, 233] width 81 height 17
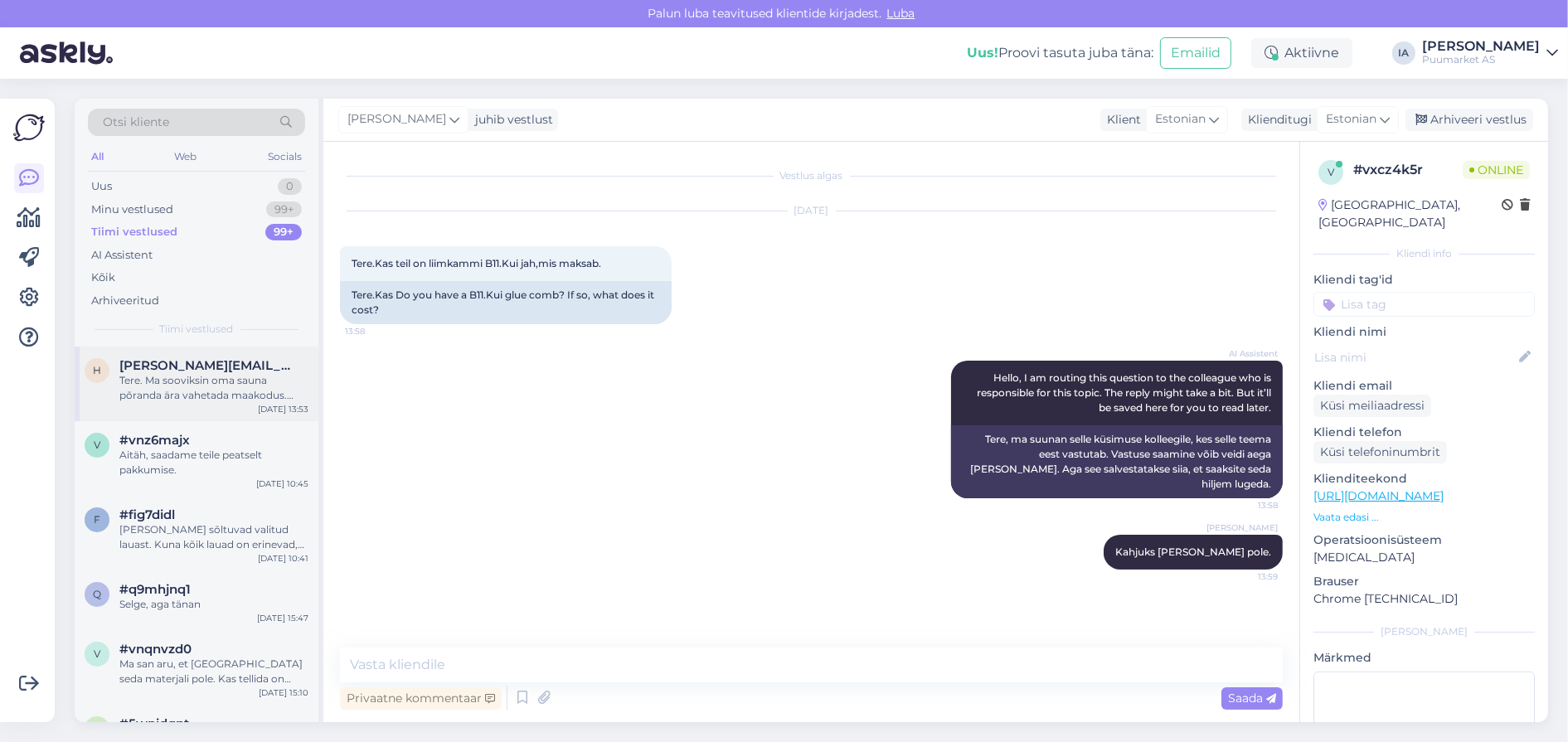
click at [215, 403] on div "Tere. Ma sooviksin oma sauna põranda ära vahetada maakodus. Esimene osa oleks k…" at bounding box center [214, 388] width 189 height 29
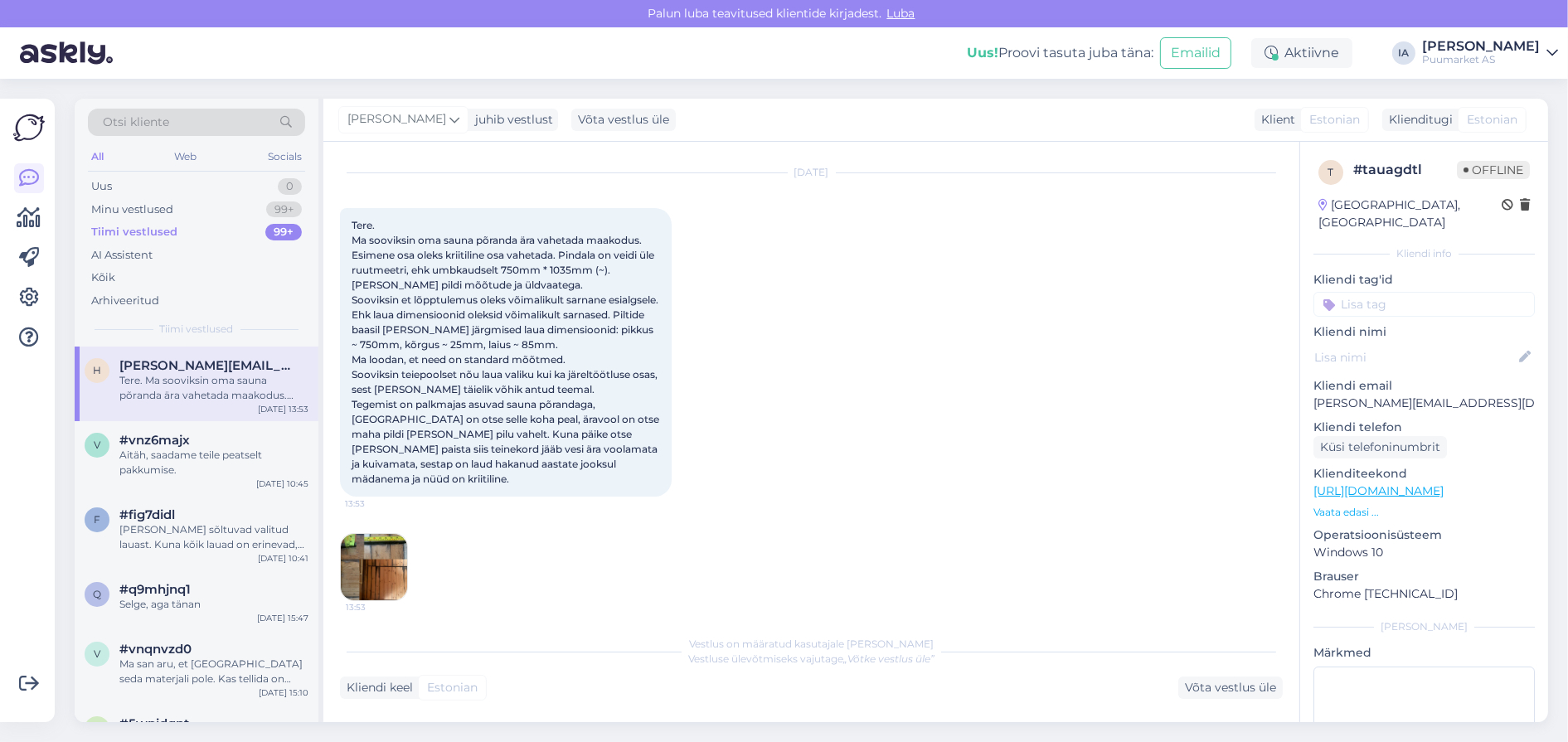
scroll to position [223, 0]
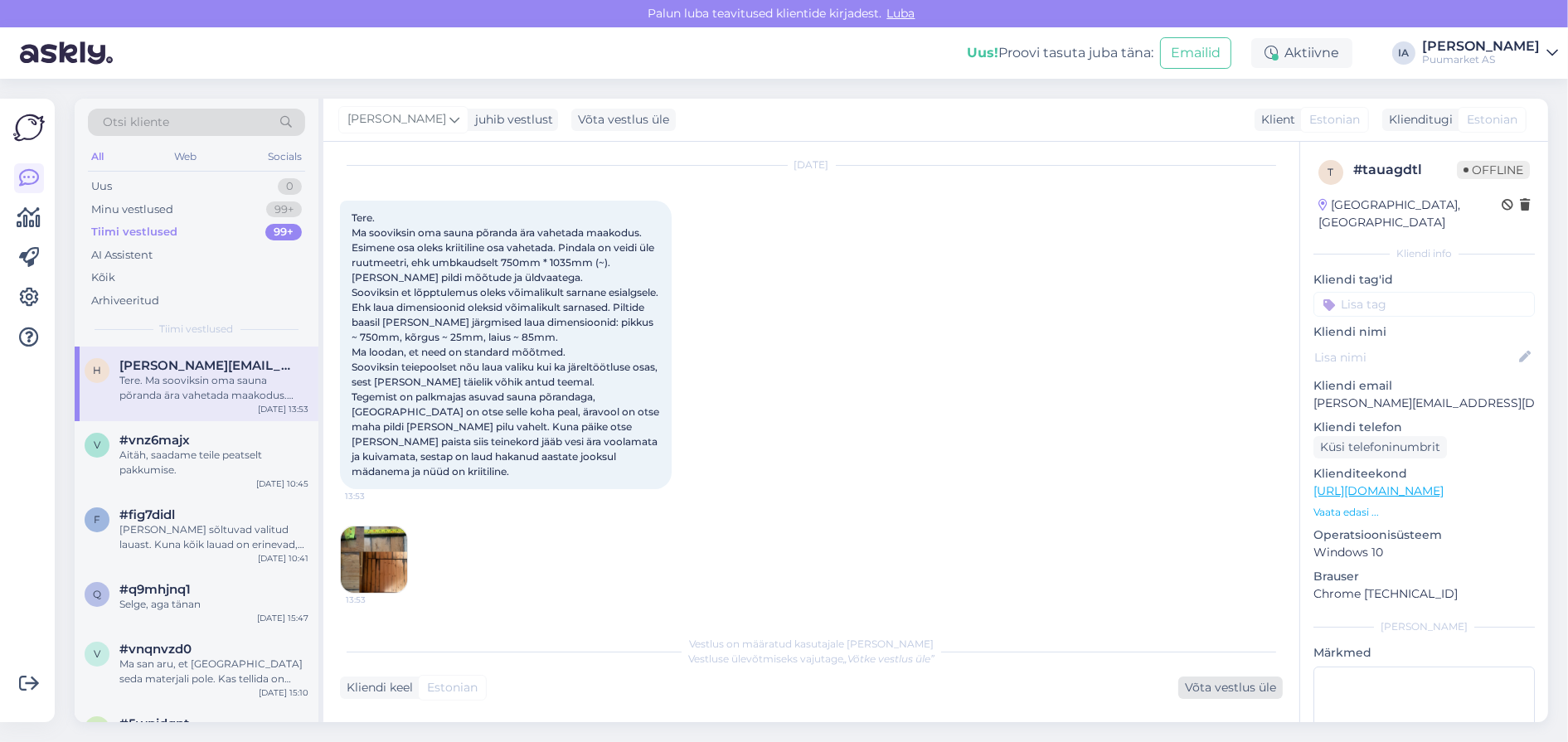
click at [1221, 693] on div "Võta vestlus üle" at bounding box center [1231, 688] width 105 height 22
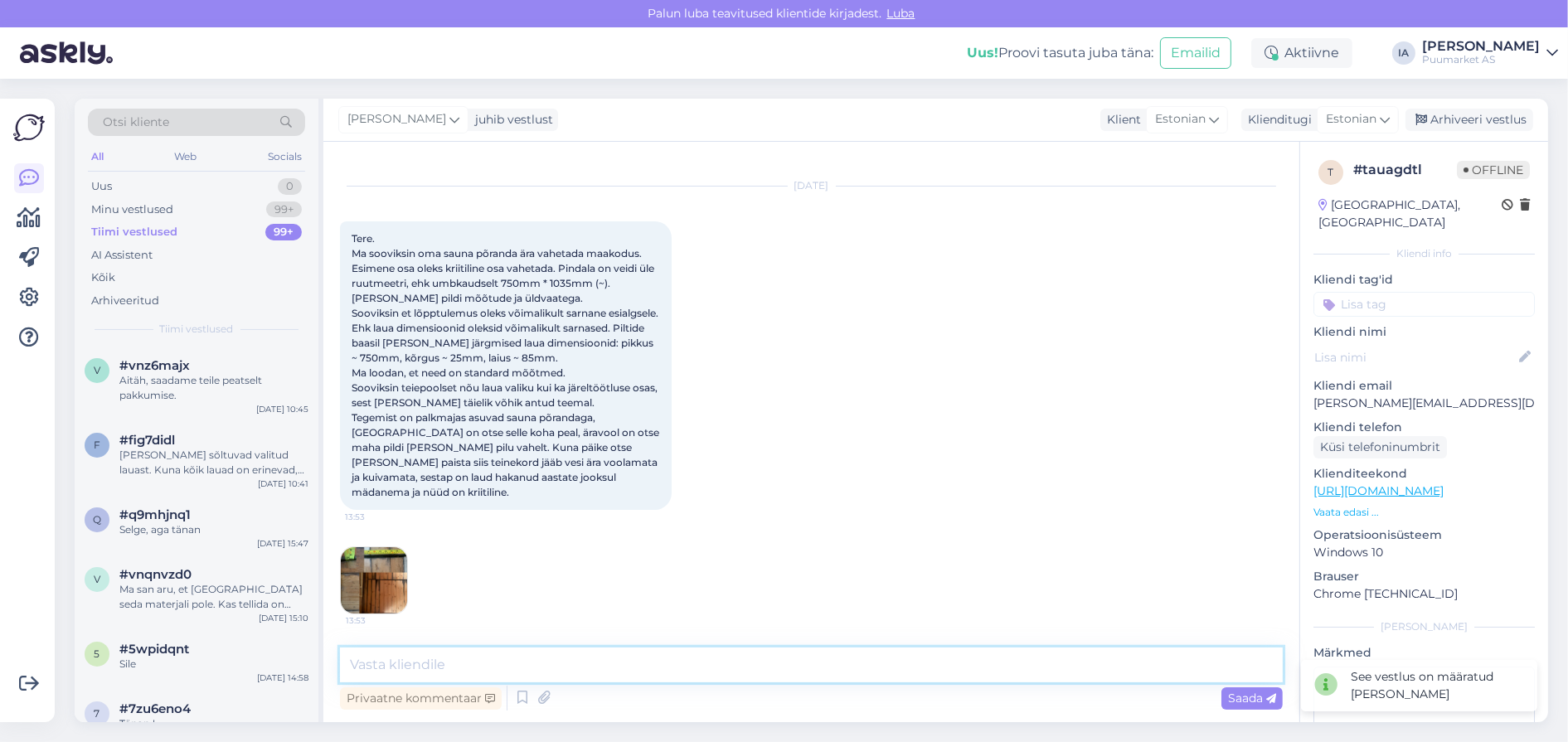
drag, startPoint x: 626, startPoint y: 659, endPoint x: 617, endPoint y: 642, distance: 19.2
click at [618, 645] on div "Vestlus algas [DATE] Tere. Ma sooviksin oma sauna põranda ära vahetada maakodus…" at bounding box center [812, 432] width 976 height 581
click at [507, 663] on textarea "Üks hetk, vormistame cvastust. :)" at bounding box center [812, 666] width 943 height 35
type textarea "Üks hetk, vormistame vastust. :)"
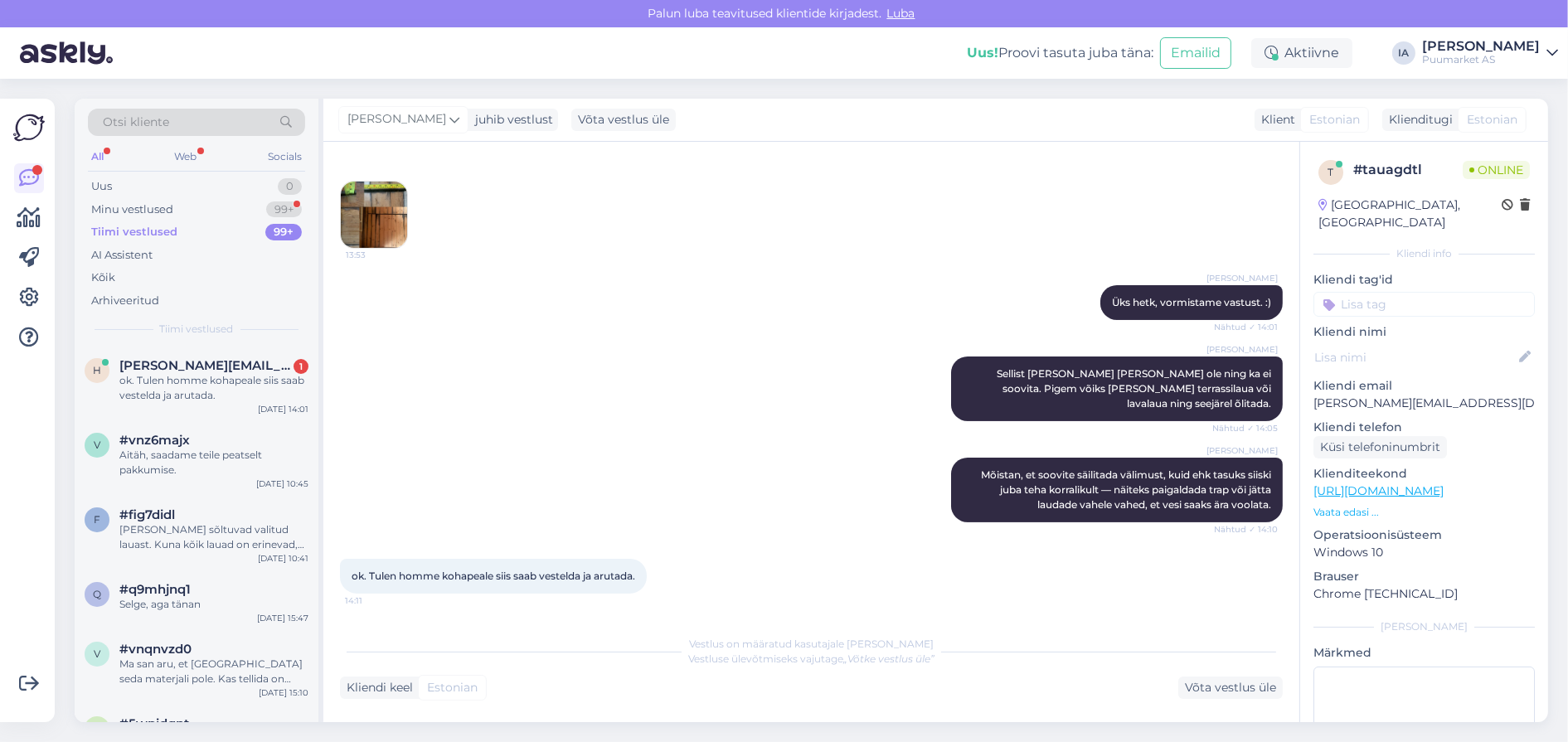
scroll to position [634, 0]
click at [223, 421] on div "[PERSON_NAME] [PERSON_NAME][EMAIL_ADDRESS][DOMAIN_NAME] 1 ok. Tulen homme kohap…" at bounding box center [196, 383] width 244 height 74
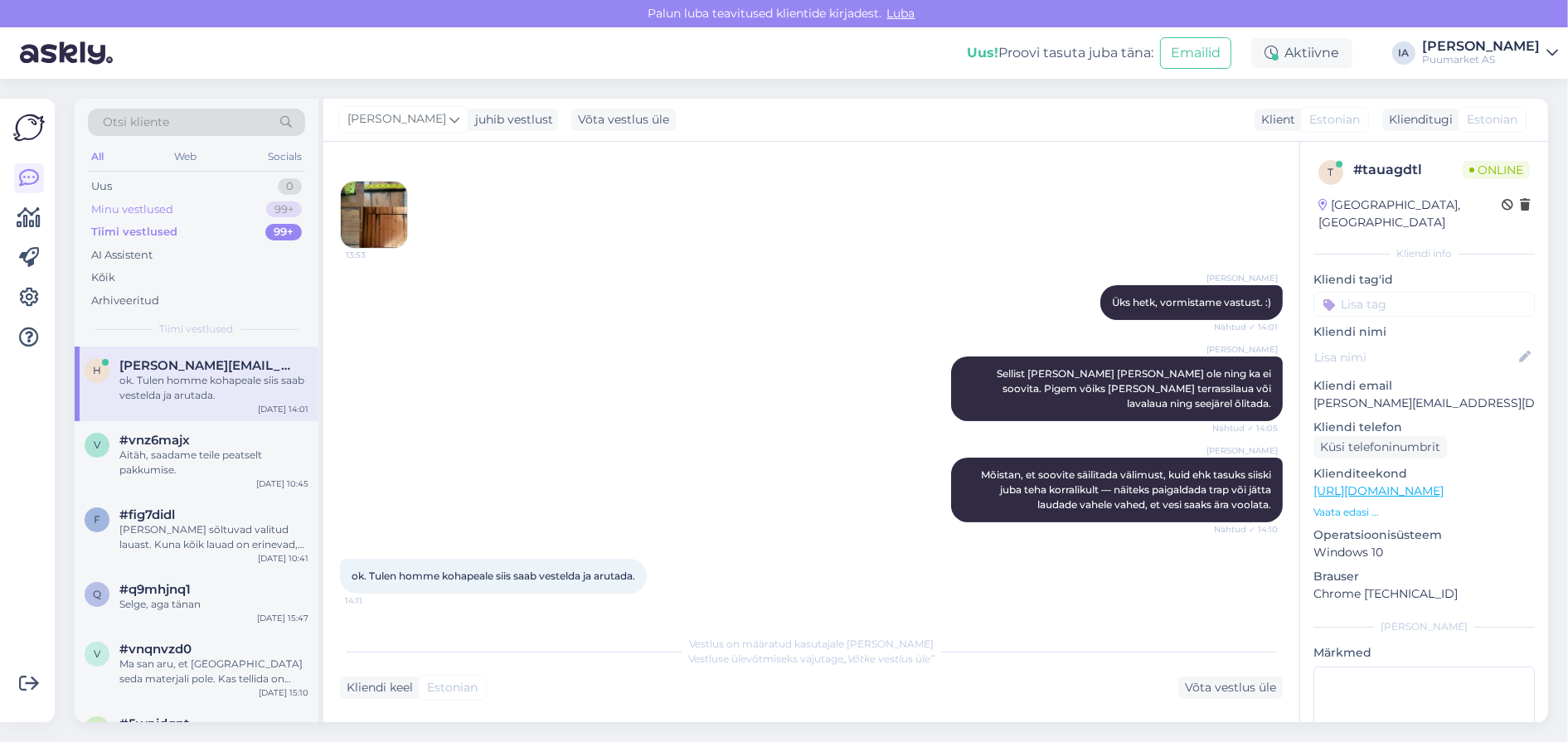
click at [154, 218] on div "Minu vestlused" at bounding box center [131, 210] width 82 height 17
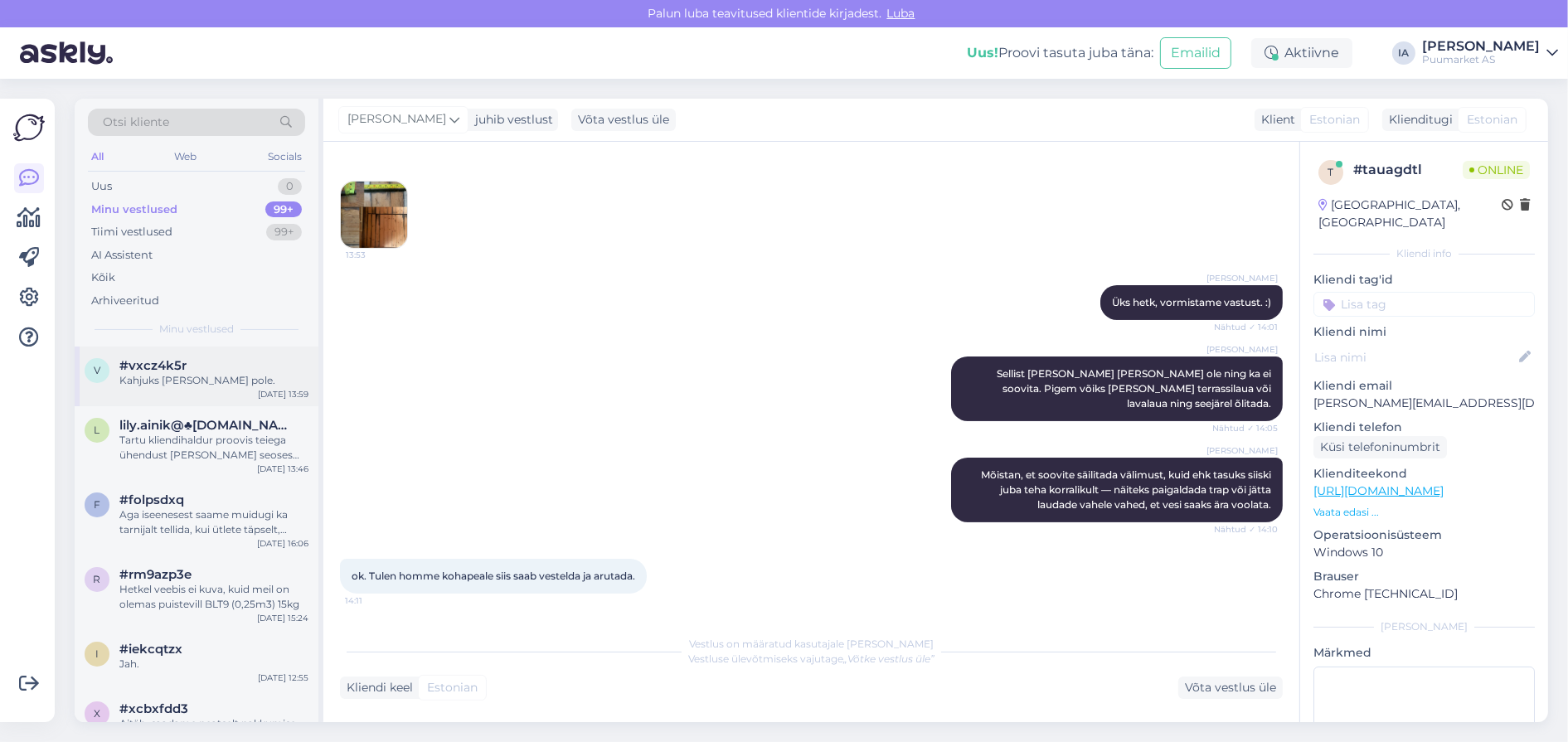
click at [187, 388] on div "Kahjuks [PERSON_NAME] pole." at bounding box center [214, 381] width 189 height 15
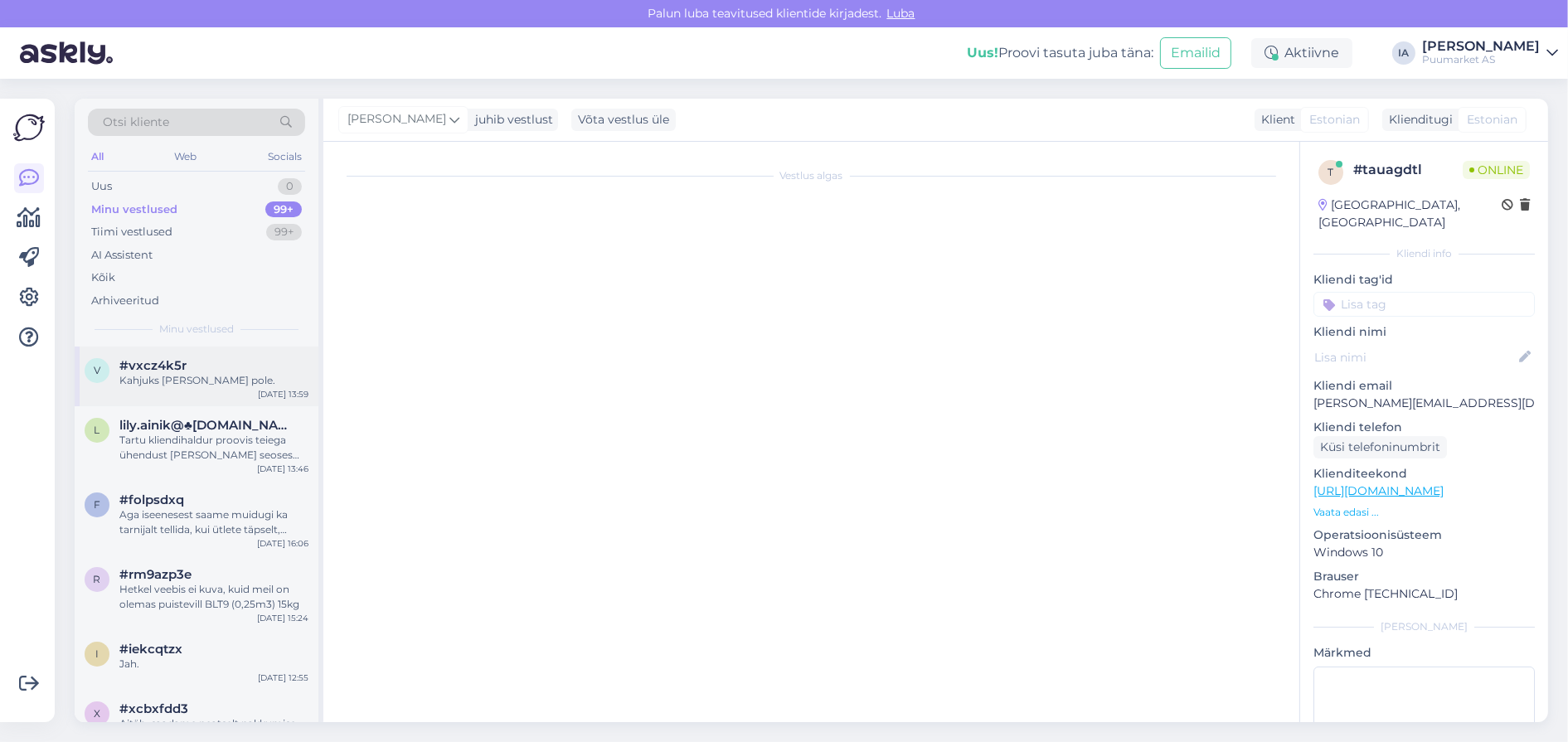
scroll to position [41, 0]
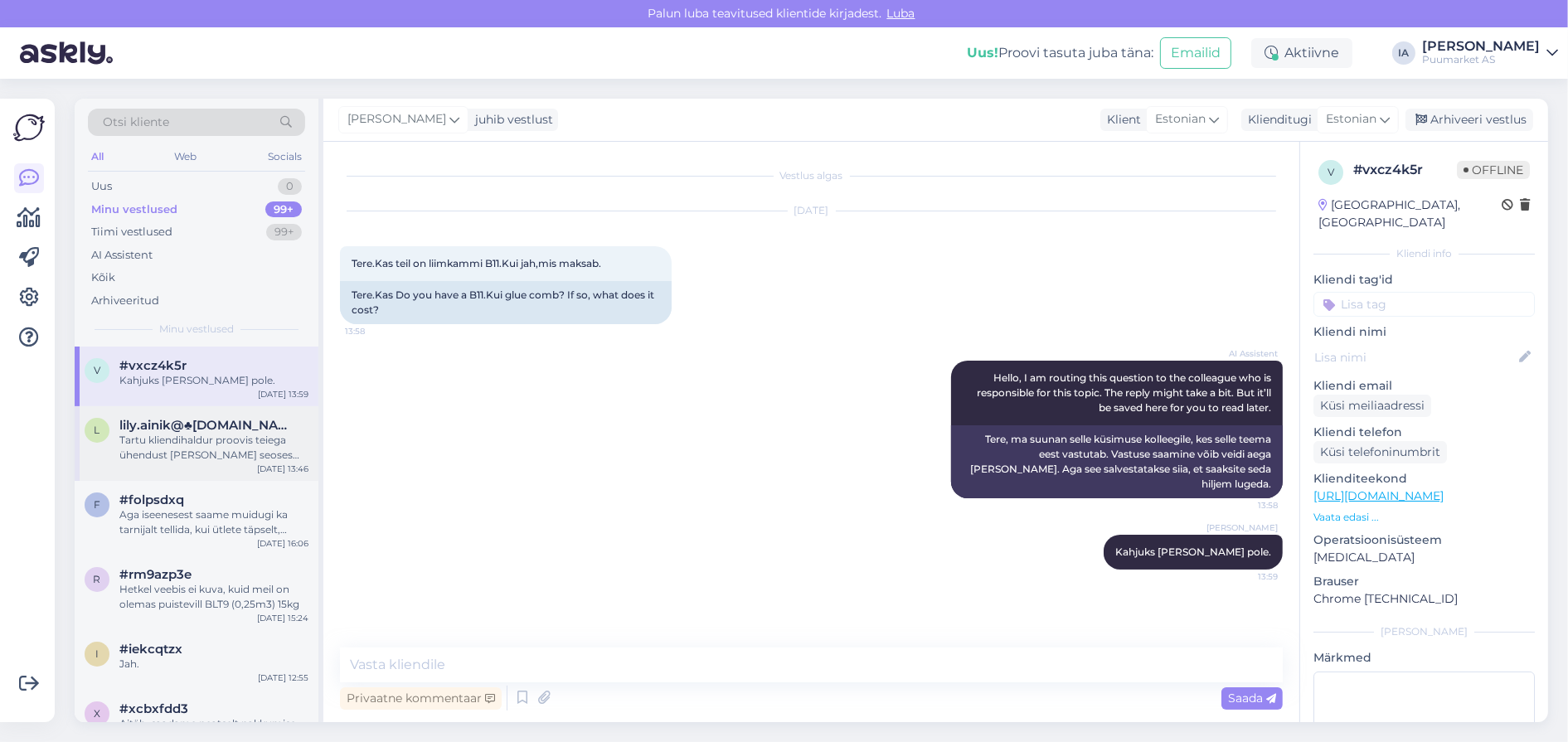
click at [187, 462] on div "Tartu kliendihaldur proovis teiega ühendust [PERSON_NAME] seoses tellimusega, a…" at bounding box center [214, 448] width 189 height 29
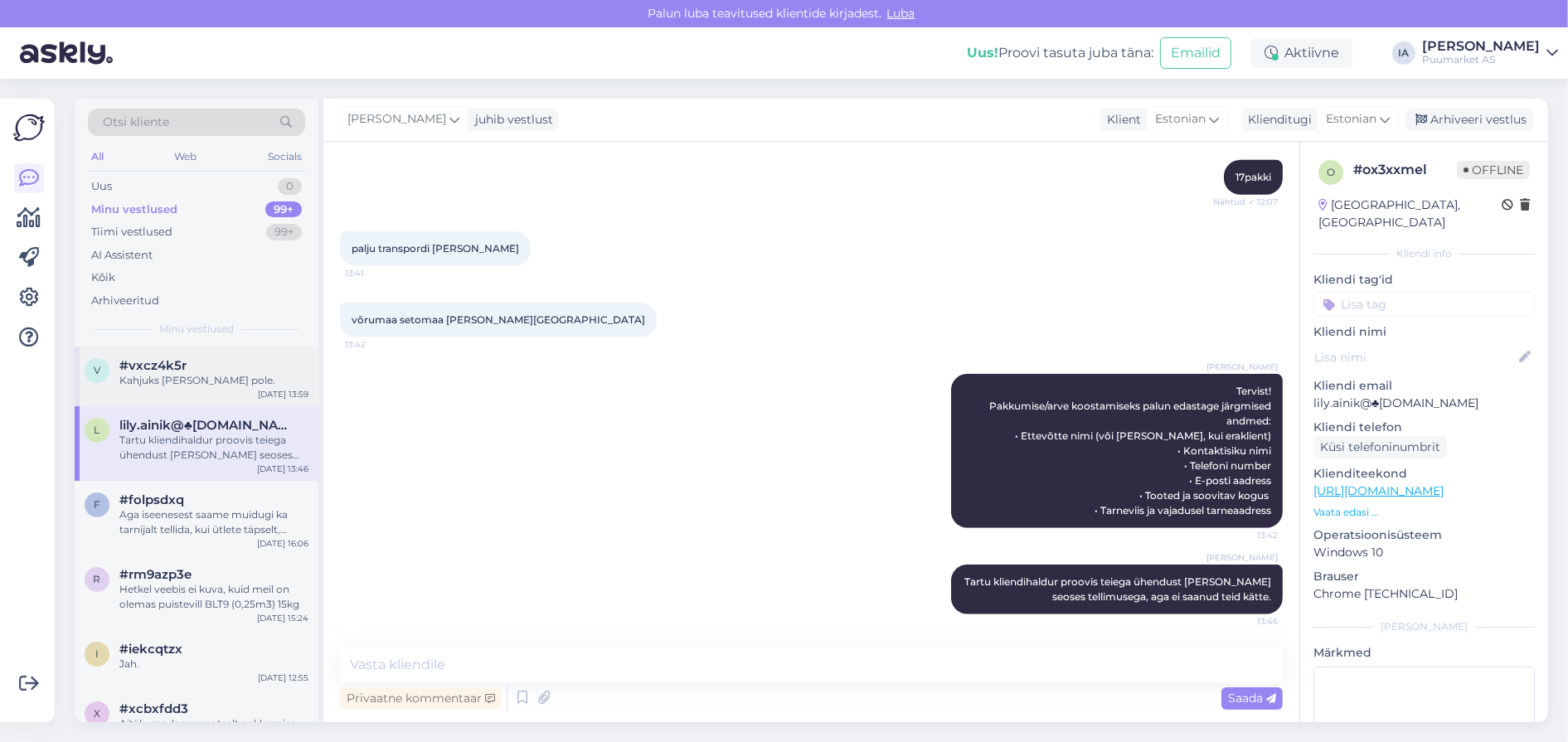
click at [182, 388] on div "Kahjuks [PERSON_NAME] pole." at bounding box center [214, 381] width 189 height 15
